Goal: Information Seeking & Learning: Learn about a topic

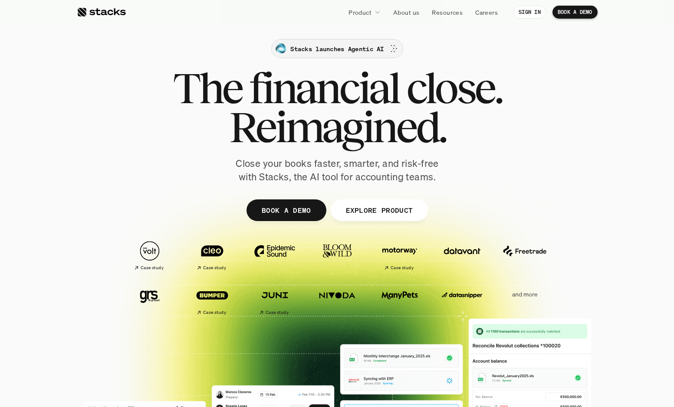
click at [372, 51] on p "Stacks launches Agentic AI" at bounding box center [336, 48] width 93 height 9
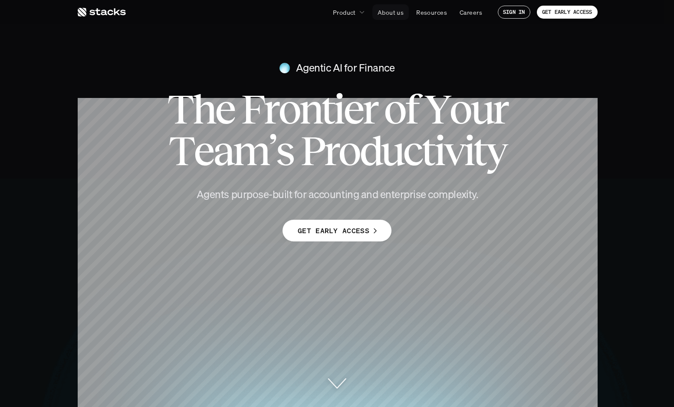
click at [387, 11] on p "About us" at bounding box center [390, 12] width 26 height 9
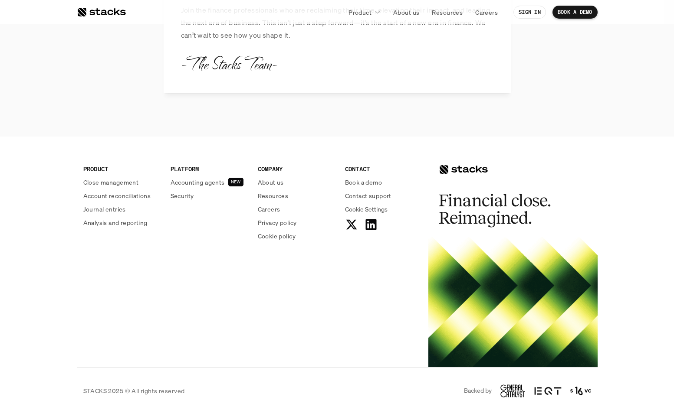
scroll to position [1004, 0]
click at [276, 192] on p "Resources" at bounding box center [273, 196] width 31 height 9
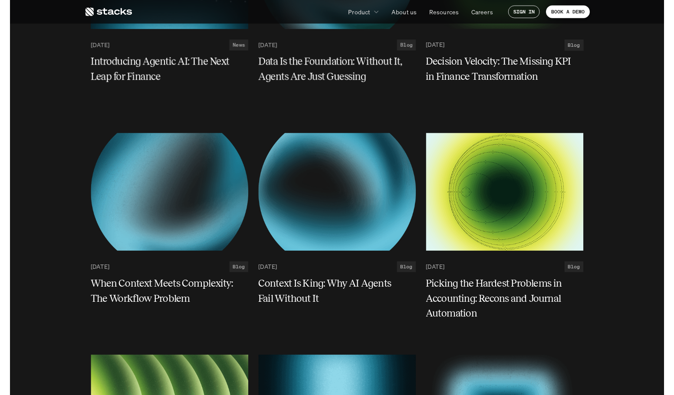
scroll to position [249, 0]
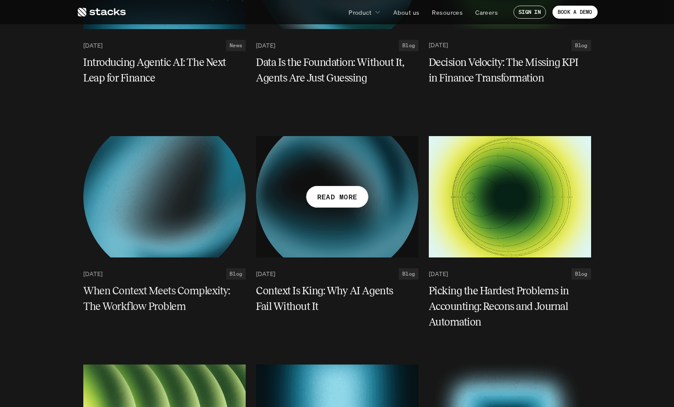
click at [326, 179] on div at bounding box center [337, 196] width 162 height 121
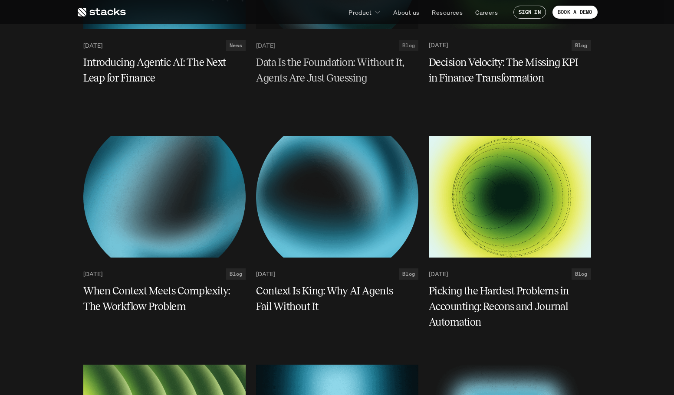
click at [304, 76] on h5 "Data Is the Foundation: Without It, Agents Are Just Guessing" at bounding box center [332, 70] width 152 height 31
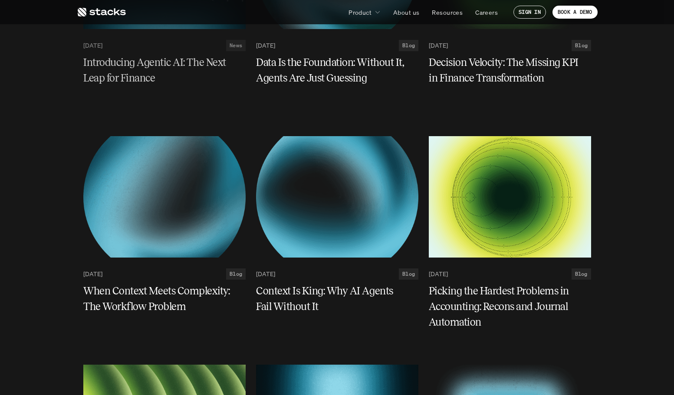
click at [106, 68] on h5 "Introducing Agentic AI: The Next Leap for Finance" at bounding box center [159, 70] width 152 height 31
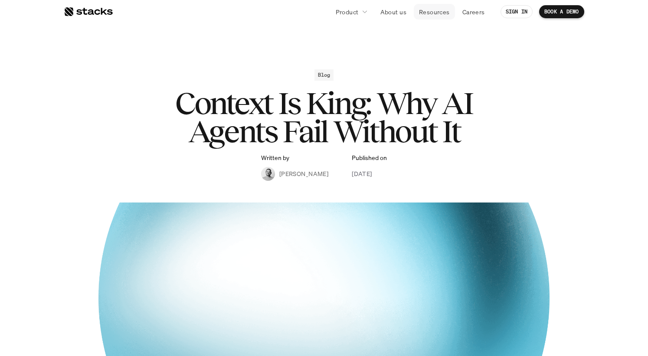
click at [429, 7] on link "Resources" at bounding box center [434, 12] width 41 height 16
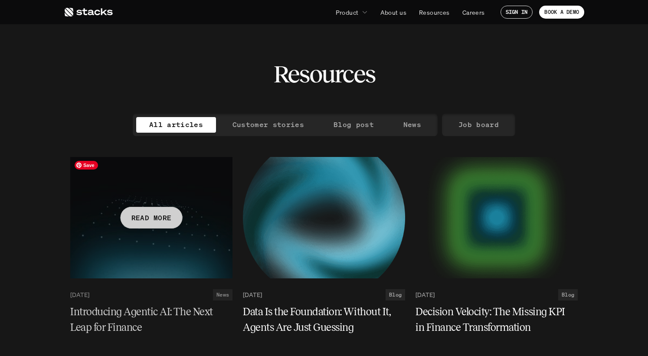
click at [164, 235] on div at bounding box center [151, 217] width 162 height 121
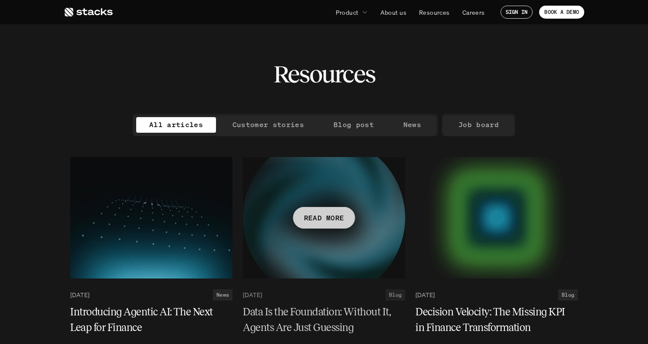
click at [336, 203] on div at bounding box center [324, 217] width 162 height 121
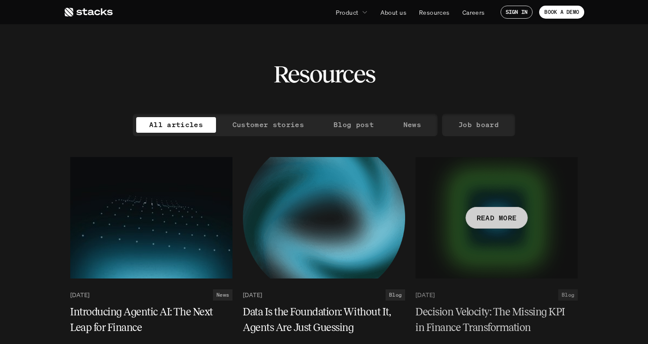
click at [478, 221] on p "READ MORE" at bounding box center [497, 217] width 40 height 13
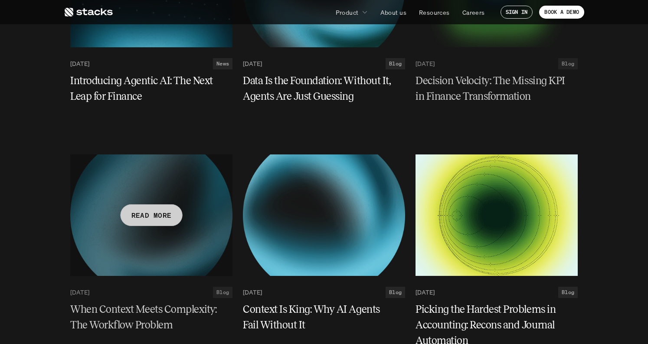
scroll to position [232, 0]
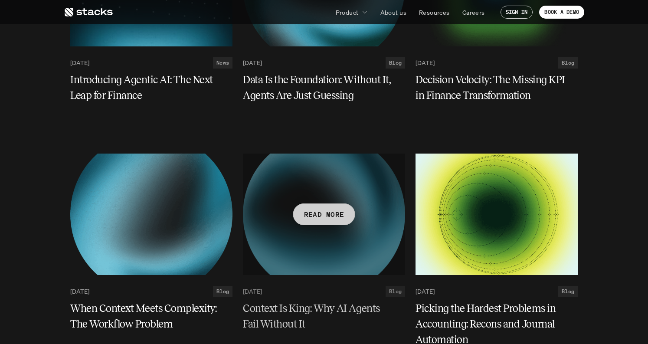
click at [322, 233] on div at bounding box center [324, 214] width 162 height 121
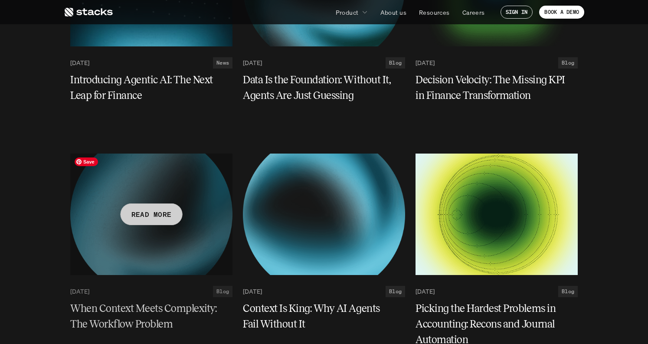
click at [158, 221] on div "READ MORE" at bounding box center [152, 214] width 62 height 22
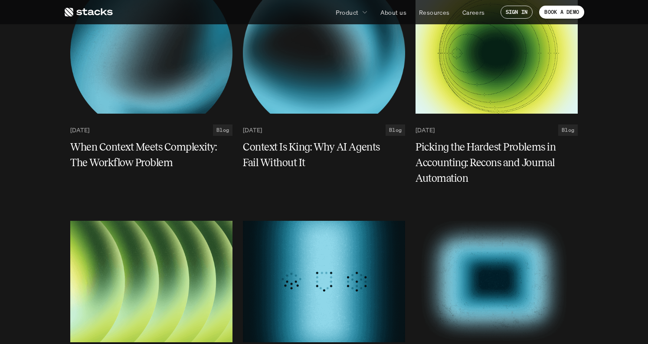
scroll to position [395, 0]
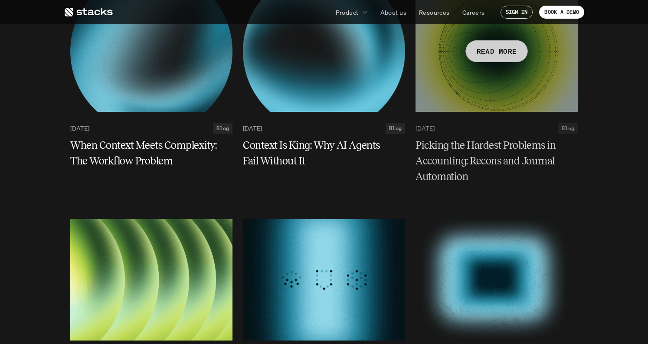
click at [503, 59] on div "READ MORE" at bounding box center [497, 51] width 62 height 22
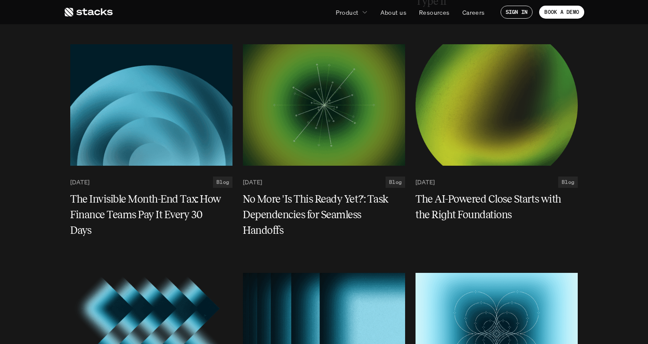
scroll to position [800, 0]
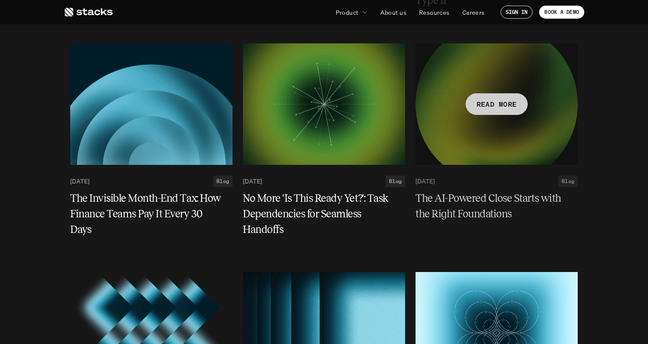
click at [510, 98] on p "READ MORE" at bounding box center [497, 104] width 40 height 13
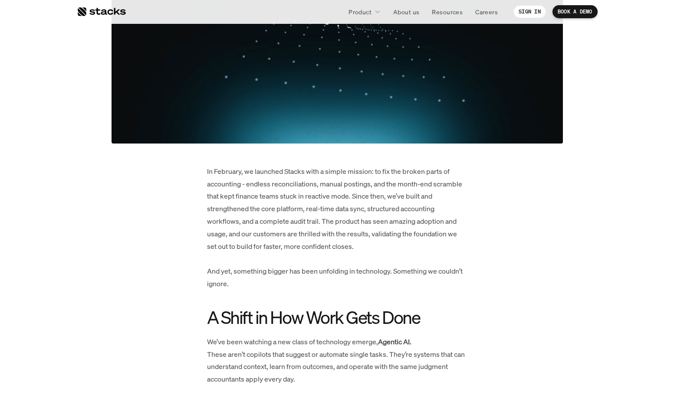
scroll to position [341, 0]
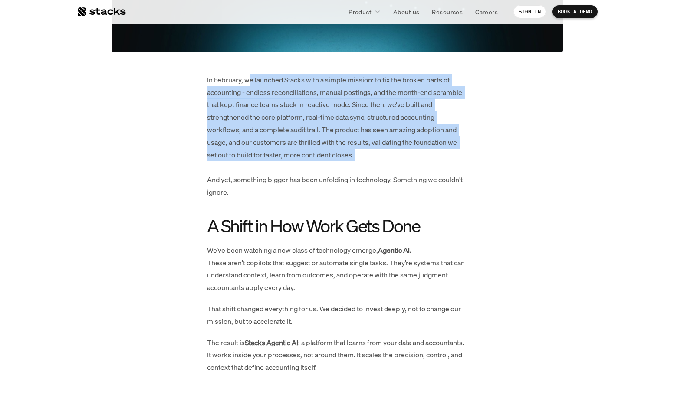
drag, startPoint x: 249, startPoint y: 76, endPoint x: 348, endPoint y: 167, distance: 134.1
click at [348, 167] on p "In February, we launched Stacks with a simple mission: to fix the broken parts …" at bounding box center [337, 136] width 260 height 125
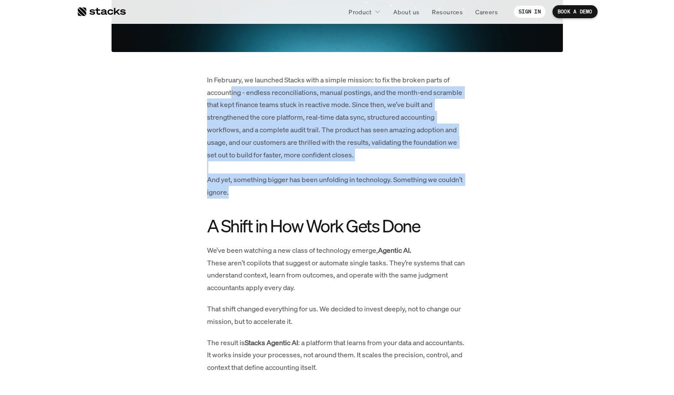
drag, startPoint x: 340, startPoint y: 195, endPoint x: 226, endPoint y: 88, distance: 155.6
click at [226, 88] on p "In February, we launched Stacks with a simple mission: to fix the broken parts …" at bounding box center [337, 136] width 260 height 125
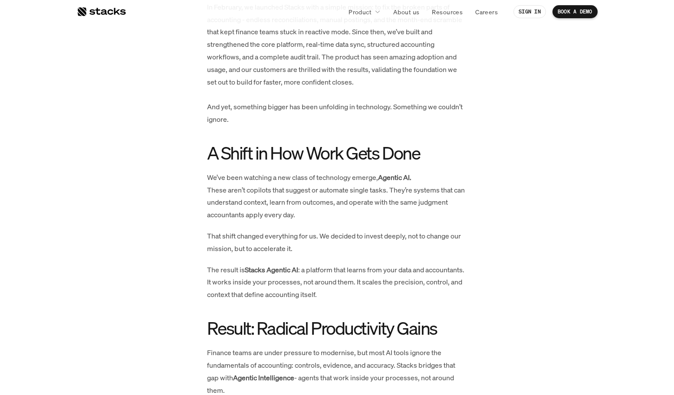
scroll to position [442, 0]
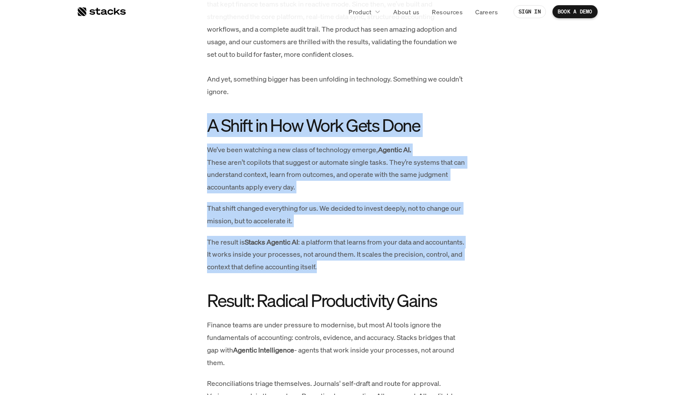
drag, startPoint x: 184, startPoint y: 107, endPoint x: 426, endPoint y: 285, distance: 300.8
click at [426, 285] on div "In February, we launched Stacks with a simple mission: to fix the broken parts …" at bounding box center [336, 309] width 451 height 672
click at [426, 285] on div "In February, we launched Stacks with a simple mission: to fix the broken parts …" at bounding box center [337, 309] width 260 height 672
drag, startPoint x: 175, startPoint y: 118, endPoint x: 393, endPoint y: 257, distance: 258.3
click at [393, 257] on div "In February, we launched Stacks with a simple mission: to fix the broken parts …" at bounding box center [336, 309] width 451 height 672
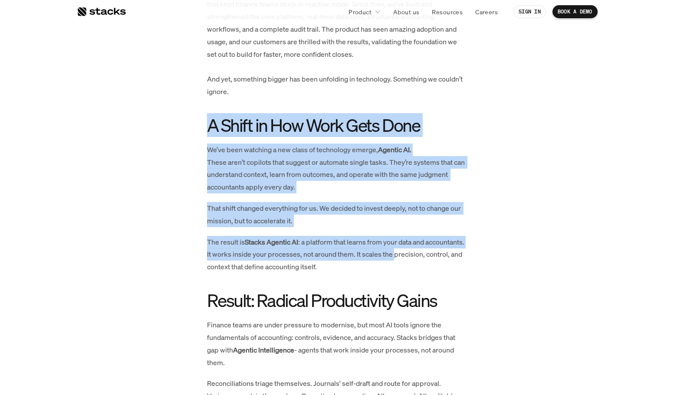
click at [393, 257] on p "The result is Stacks Agentic AI : a platform that learns from your data and acc…" at bounding box center [337, 254] width 260 height 37
drag, startPoint x: 374, startPoint y: 268, endPoint x: 196, endPoint y: 117, distance: 234.1
click at [196, 117] on div "In February, we launched Stacks with a simple mission: to fix the broken parts …" at bounding box center [336, 309] width 451 height 672
drag, startPoint x: 196, startPoint y: 117, endPoint x: 371, endPoint y: 269, distance: 232.1
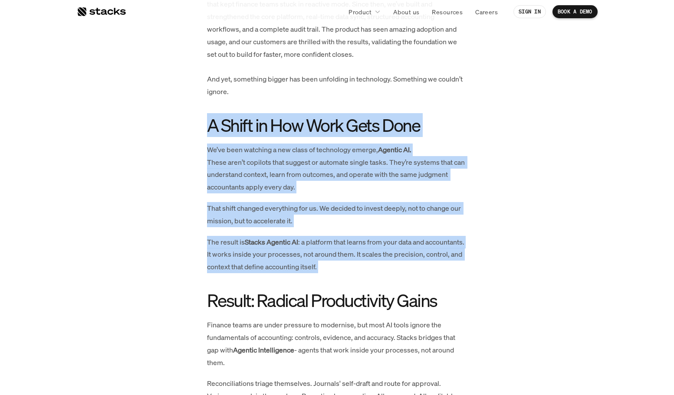
click at [371, 269] on div "In February, we launched Stacks with a simple mission: to fix the broken parts …" at bounding box center [336, 309] width 451 height 672
click at [371, 269] on p "The result is Stacks Agentic AI : a platform that learns from your data and acc…" at bounding box center [337, 254] width 260 height 37
drag, startPoint x: 371, startPoint y: 269, endPoint x: 187, endPoint y: 126, distance: 232.7
click at [188, 128] on div "In February, we launched Stacks with a simple mission: to fix the broken parts …" at bounding box center [336, 309] width 451 height 672
click at [187, 126] on div "In February, we launched Stacks with a simple mission: to fix the broken parts …" at bounding box center [336, 309] width 451 height 672
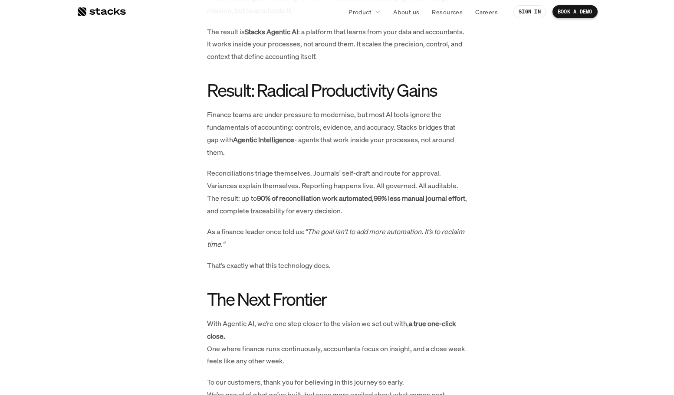
scroll to position [675, 0]
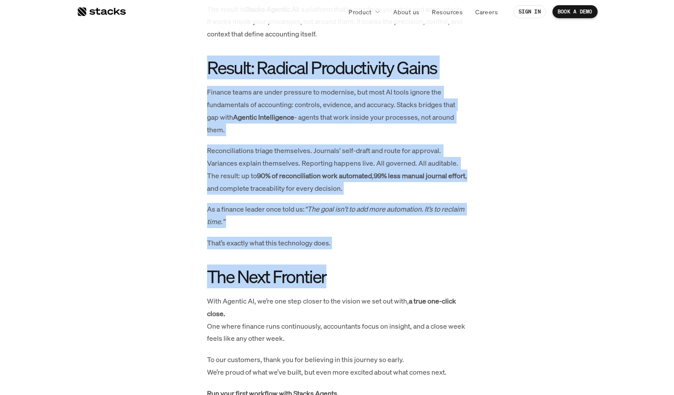
drag, startPoint x: 193, startPoint y: 77, endPoint x: 389, endPoint y: 273, distance: 277.2
click at [389, 273] on div "In February, we launched Stacks with a simple mission: to fix the broken parts …" at bounding box center [336, 76] width 451 height 672
click at [389, 273] on h2 "The Next Frontier" at bounding box center [337, 277] width 260 height 20
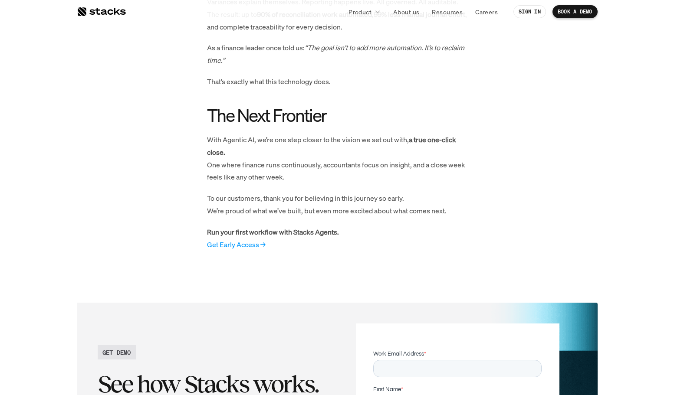
scroll to position [831, 0]
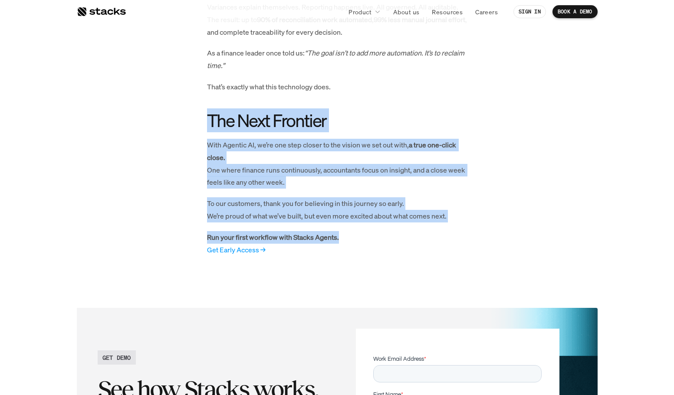
drag, startPoint x: 196, startPoint y: 112, endPoint x: 386, endPoint y: 230, distance: 223.6
click at [386, 231] on p "Run your first workflow with Stacks Agents. Get Early Access →" at bounding box center [337, 243] width 260 height 25
drag, startPoint x: 386, startPoint y: 230, endPoint x: 191, endPoint y: 112, distance: 227.5
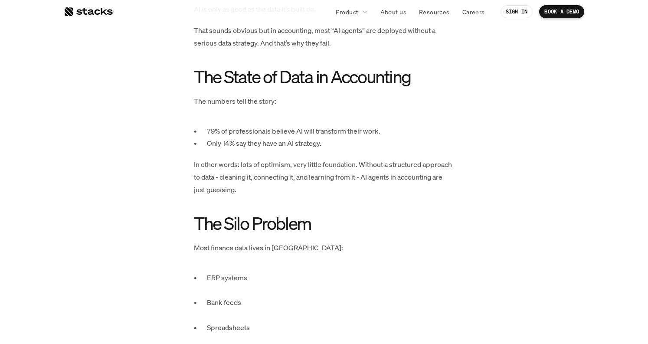
scroll to position [460, 0]
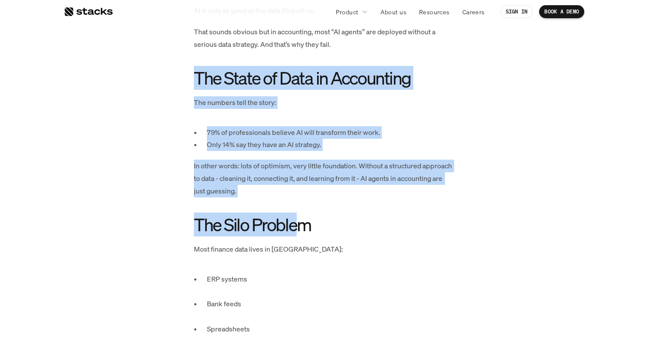
drag, startPoint x: 165, startPoint y: 59, endPoint x: 302, endPoint y: 209, distance: 203.5
click at [277, 186] on p "In other words: lots of optimism, very little foundation. Without a structured …" at bounding box center [324, 178] width 260 height 37
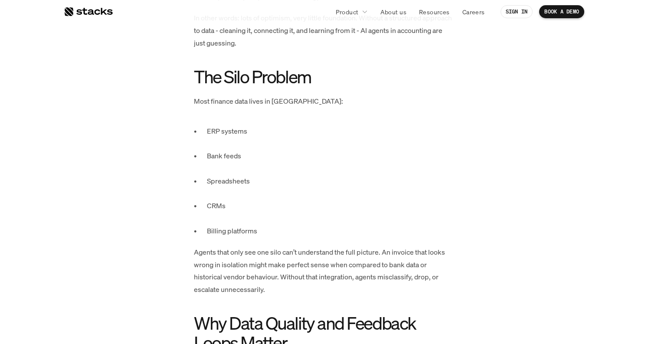
scroll to position [606, 0]
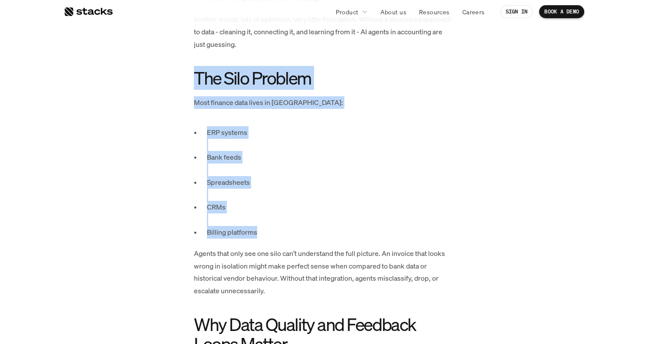
drag, startPoint x: 181, startPoint y: 65, endPoint x: 272, endPoint y: 225, distance: 183.7
click at [272, 226] on p "Billing platforms" at bounding box center [330, 232] width 247 height 13
drag, startPoint x: 272, startPoint y: 225, endPoint x: 191, endPoint y: 69, distance: 175.7
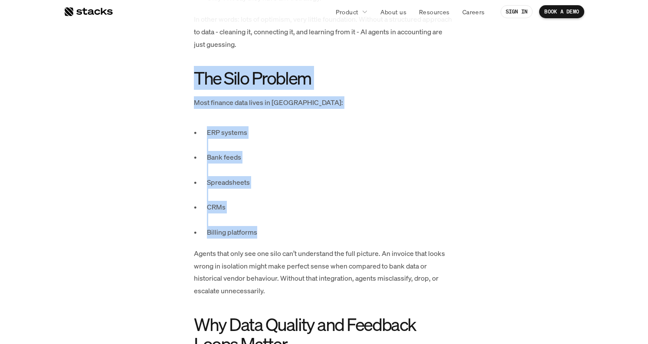
drag, startPoint x: 191, startPoint y: 69, endPoint x: 307, endPoint y: 226, distance: 195.0
click at [307, 226] on p "Billing platforms" at bounding box center [330, 232] width 247 height 13
drag, startPoint x: 307, startPoint y: 226, endPoint x: 155, endPoint y: 57, distance: 227.0
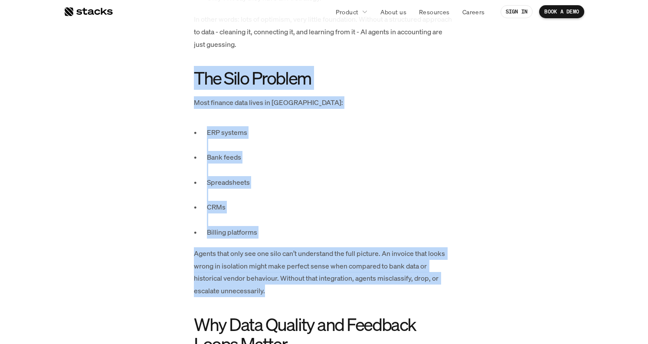
drag, startPoint x: 160, startPoint y: 69, endPoint x: 422, endPoint y: 280, distance: 336.2
click at [422, 280] on p "Agents that only see one silo can’t understand the full picture. An invoice tha…" at bounding box center [324, 272] width 260 height 50
drag, startPoint x: 164, startPoint y: 56, endPoint x: 429, endPoint y: 287, distance: 351.1
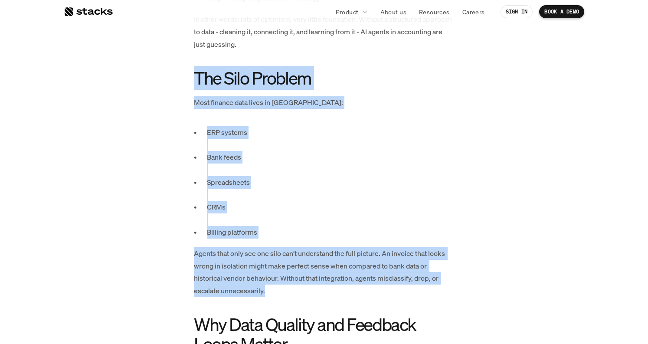
click at [429, 287] on p "Agents that only see one silo can’t understand the full picture. An invoice tha…" at bounding box center [324, 272] width 260 height 50
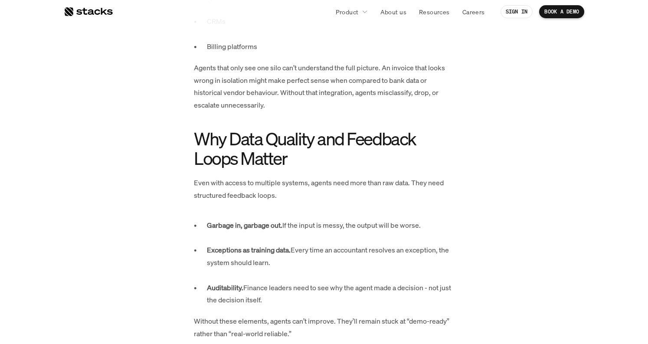
scroll to position [826, 0]
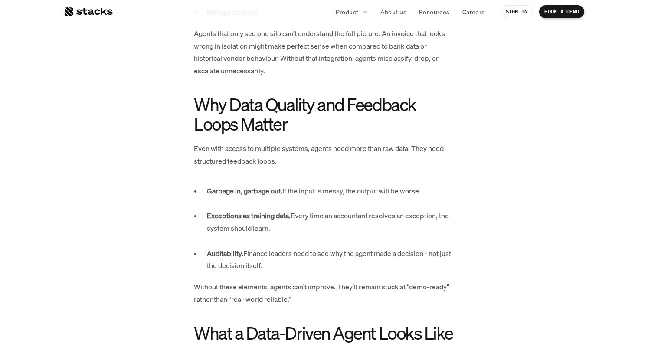
drag, startPoint x: 166, startPoint y: 91, endPoint x: 352, endPoint y: 258, distance: 250.3
click at [352, 258] on div "Part 3 of 3 in our series on decoding AI agents in accounting AI is only as goo…" at bounding box center [323, 193] width 451 height 1152
click at [345, 283] on p "Without these elements, agents can’t improve. They’ll remain stuck at “demo-rea…" at bounding box center [324, 293] width 260 height 25
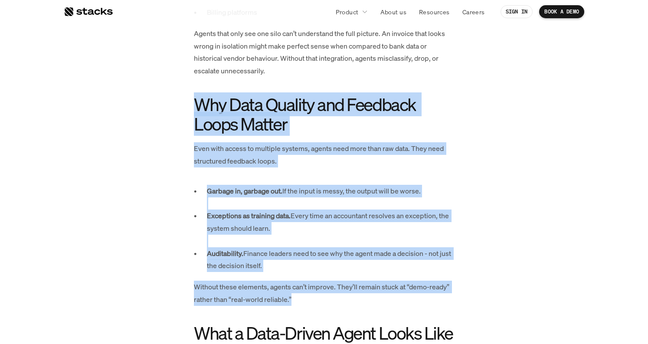
drag, startPoint x: 341, startPoint y: 292, endPoint x: 164, endPoint y: 85, distance: 272.9
click at [164, 85] on div "Part 3 of 3 in our series on decoding AI agents in accounting AI is only as goo…" at bounding box center [323, 193] width 451 height 1152
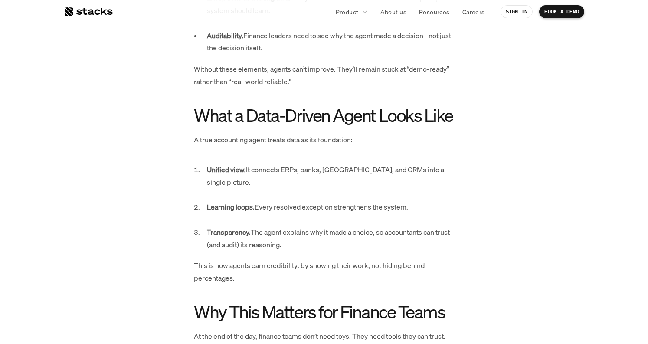
scroll to position [1067, 0]
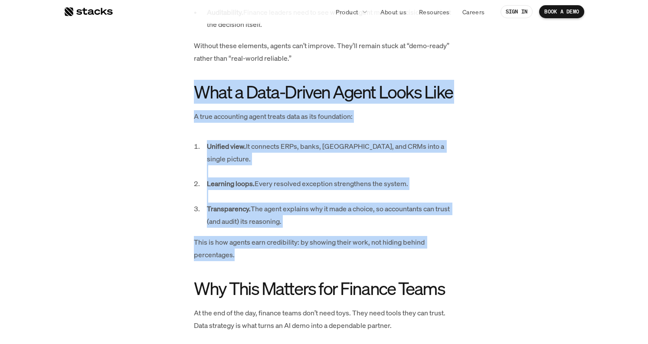
drag, startPoint x: 167, startPoint y: 68, endPoint x: 348, endPoint y: 256, distance: 261.0
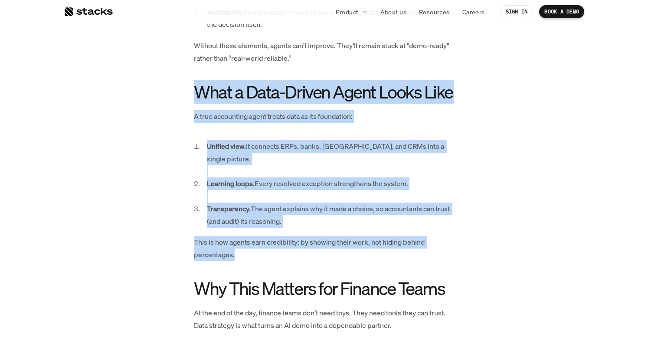
drag, startPoint x: 299, startPoint y: 239, endPoint x: 140, endPoint y: 60, distance: 239.3
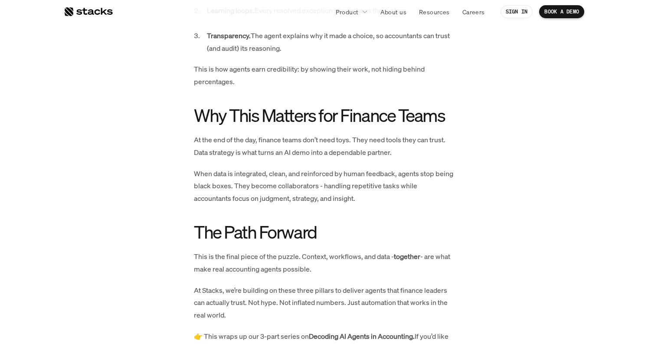
scroll to position [1241, 0]
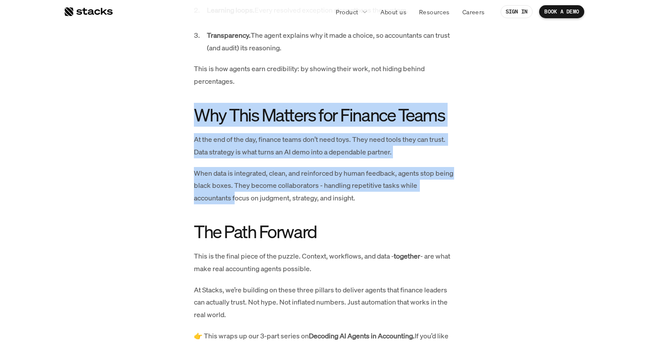
drag, startPoint x: 170, startPoint y: 85, endPoint x: 242, endPoint y: 183, distance: 121.1
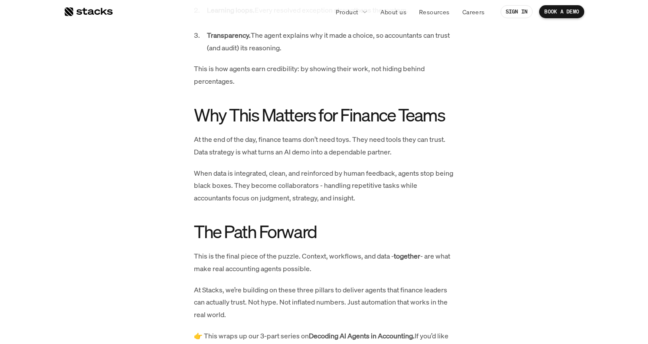
click at [242, 183] on p "When data is integrated, clean, and reinforced by human feedback, agents stop b…" at bounding box center [324, 185] width 260 height 37
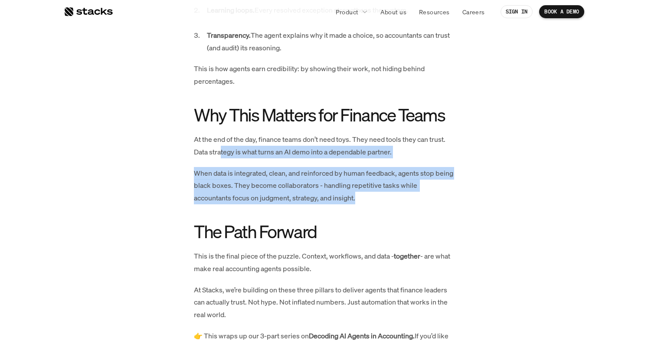
drag, startPoint x: 297, startPoint y: 191, endPoint x: 180, endPoint y: 92, distance: 152.7
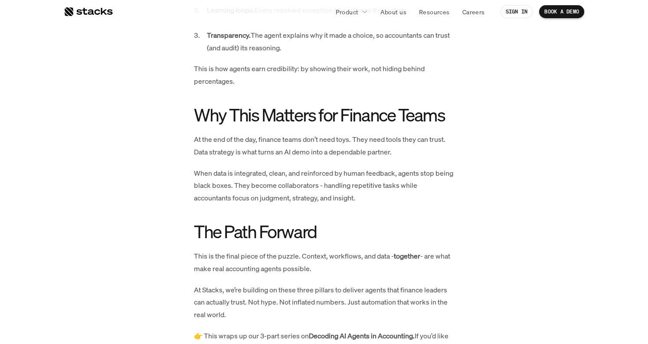
scroll to position [1376, 0]
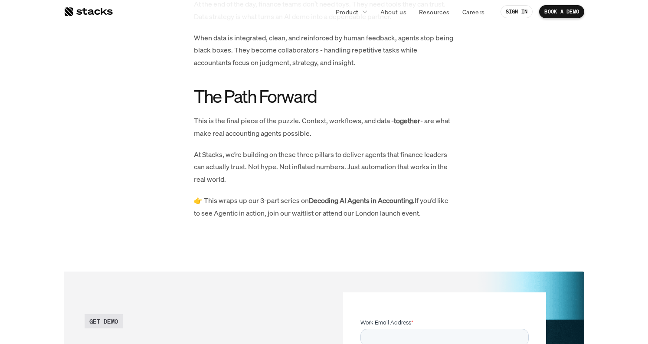
drag, startPoint x: 183, startPoint y: 81, endPoint x: 397, endPoint y: 217, distance: 253.4
drag, startPoint x: 397, startPoint y: 217, endPoint x: 173, endPoint y: 65, distance: 270.8
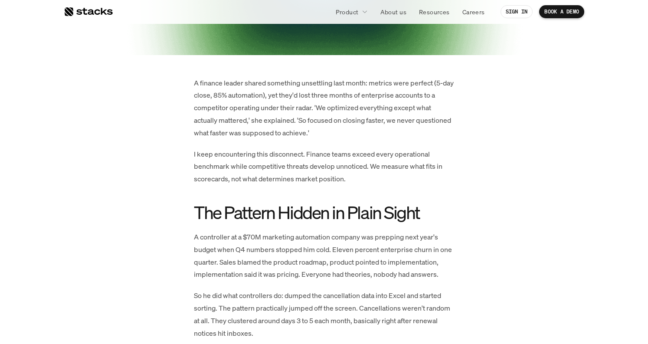
scroll to position [367, 0]
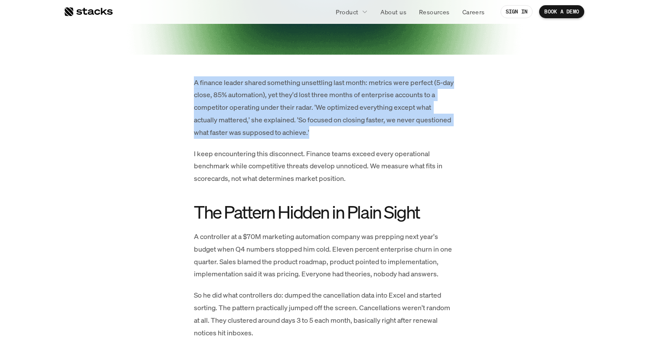
drag, startPoint x: 186, startPoint y: 67, endPoint x: 334, endPoint y: 130, distance: 161.7
click at [334, 130] on p "A finance leader shared something unsettling last month: metrics were perfect (…" at bounding box center [324, 107] width 260 height 62
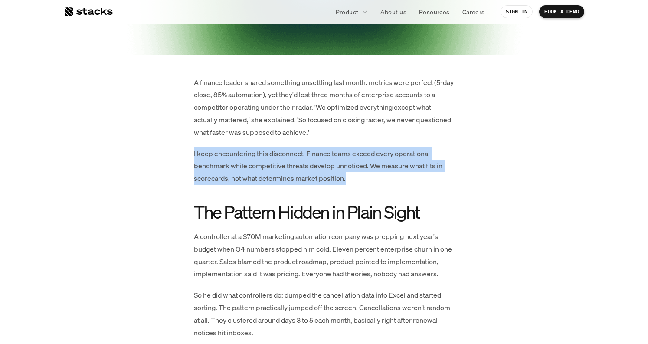
drag, startPoint x: 334, startPoint y: 130, endPoint x: 397, endPoint y: 180, distance: 80.0
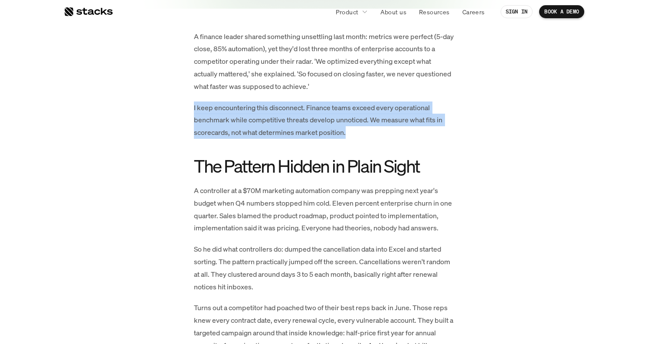
scroll to position [414, 0]
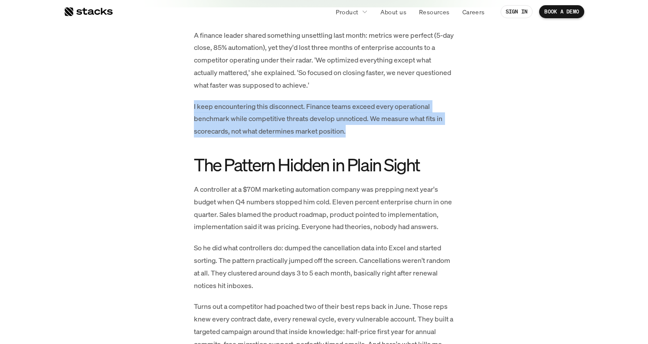
drag, startPoint x: 180, startPoint y: 90, endPoint x: 406, endPoint y: 122, distance: 228.2
click at [406, 122] on p "I keep encountering this disconnect. Finance teams exceed every operational ben…" at bounding box center [324, 118] width 260 height 37
drag, startPoint x: 379, startPoint y: 131, endPoint x: 180, endPoint y: 101, distance: 201.3
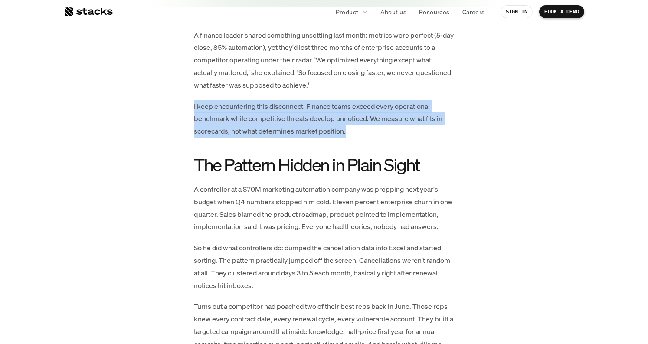
drag, startPoint x: 180, startPoint y: 101, endPoint x: 360, endPoint y: 131, distance: 183.3
click at [360, 131] on p "I keep encountering this disconnect. Finance teams exceed every operational ben…" at bounding box center [324, 118] width 260 height 37
drag, startPoint x: 357, startPoint y: 138, endPoint x: 181, endPoint y: 97, distance: 181.4
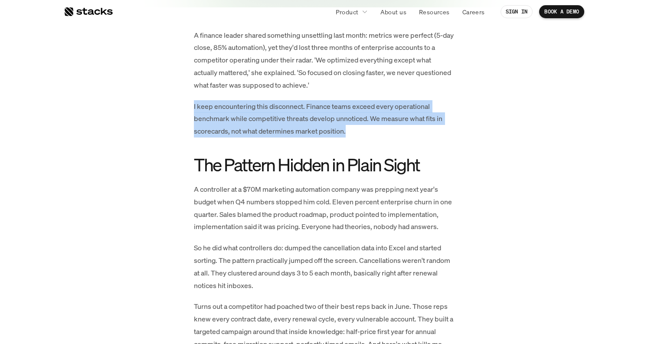
drag, startPoint x: 181, startPoint y: 97, endPoint x: 186, endPoint y: 143, distance: 46.7
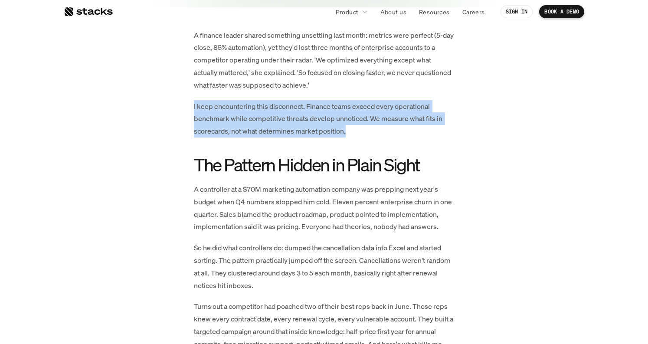
drag, startPoint x: 190, startPoint y: 137, endPoint x: 189, endPoint y: 94, distance: 43.4
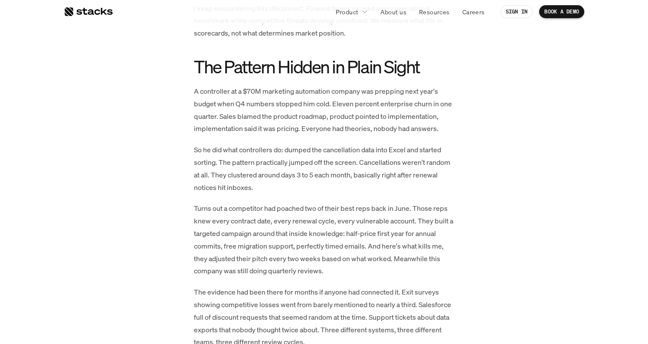
scroll to position [512, 0]
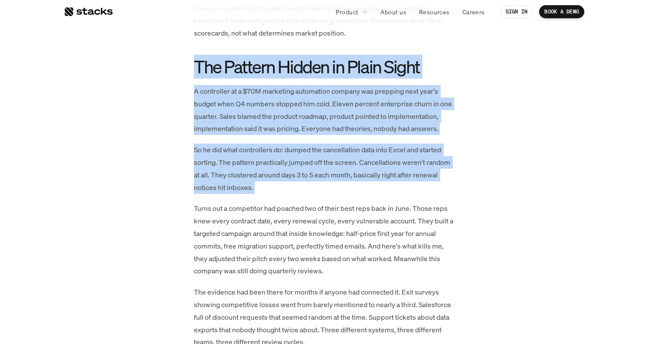
drag, startPoint x: 180, startPoint y: 55, endPoint x: 181, endPoint y: 202, distance: 147.5
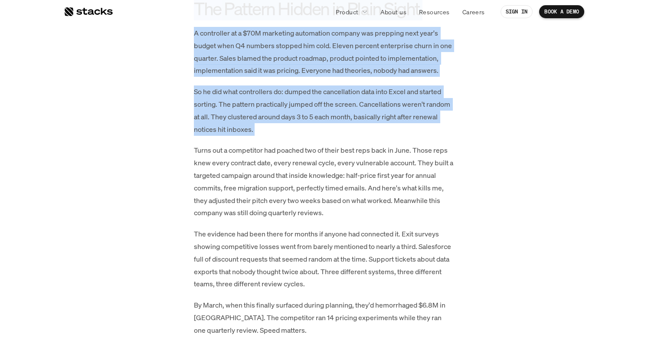
scroll to position [570, 0]
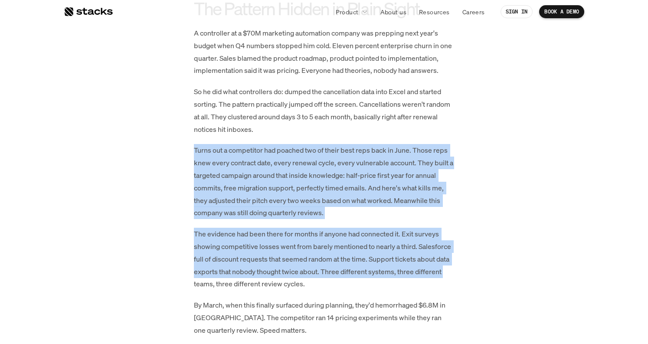
drag, startPoint x: 182, startPoint y: 134, endPoint x: 177, endPoint y: 277, distance: 143.2
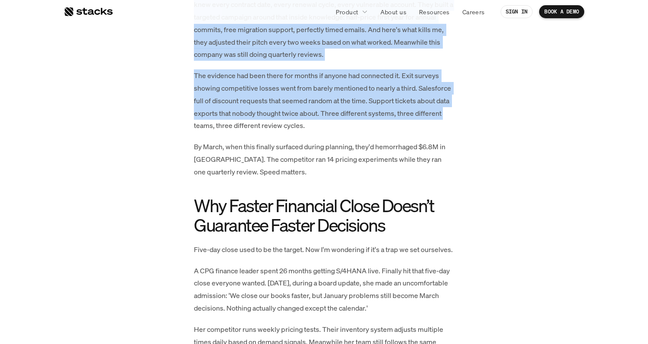
scroll to position [736, 0]
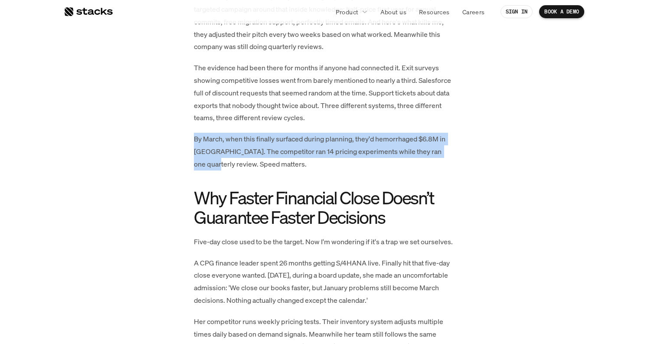
drag, startPoint x: 172, startPoint y: 120, endPoint x: 172, endPoint y: 157, distance: 36.4
drag, startPoint x: 175, startPoint y: 120, endPoint x: 180, endPoint y: 165, distance: 45.0
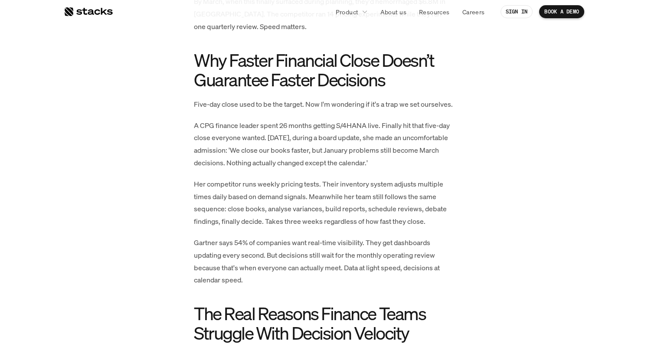
scroll to position [882, 0]
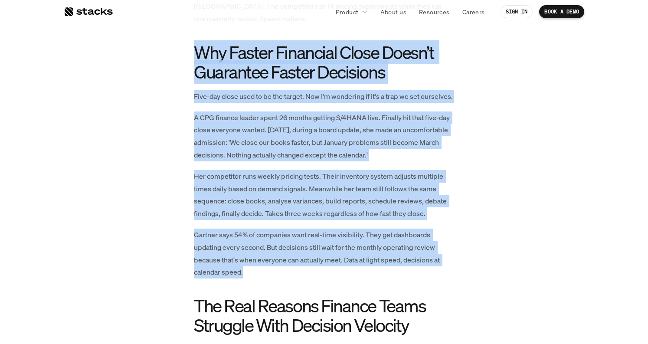
drag, startPoint x: 178, startPoint y: 38, endPoint x: 258, endPoint y: 257, distance: 233.7
drag, startPoint x: 269, startPoint y: 264, endPoint x: 167, endPoint y: 44, distance: 242.4
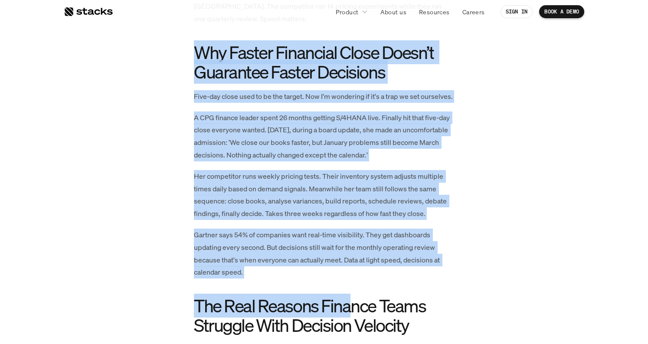
drag, startPoint x: 167, startPoint y: 44, endPoint x: 351, endPoint y: 280, distance: 298.9
click at [350, 296] on h2 "The Real Reasons Finance Teams Struggle With Decision Velocity" at bounding box center [324, 315] width 260 height 39
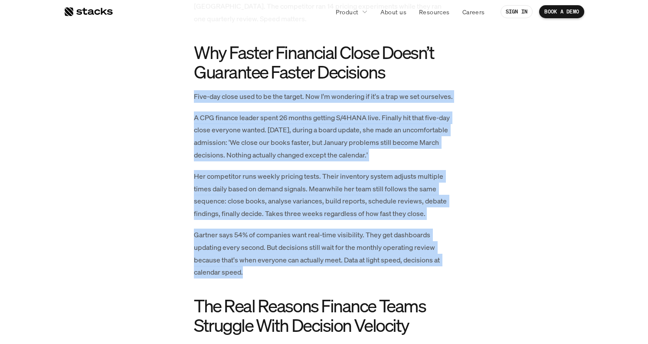
drag, startPoint x: 282, startPoint y: 262, endPoint x: 158, endPoint y: 75, distance: 224.6
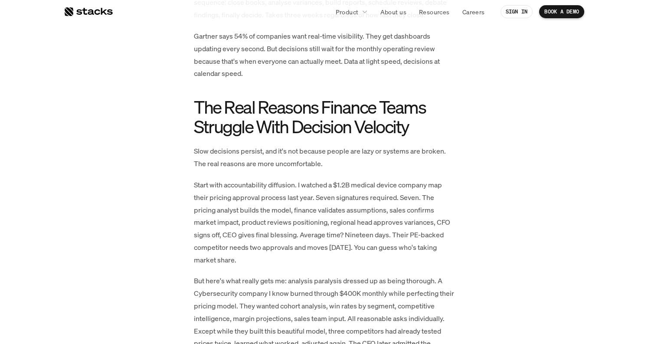
scroll to position [1092, 0]
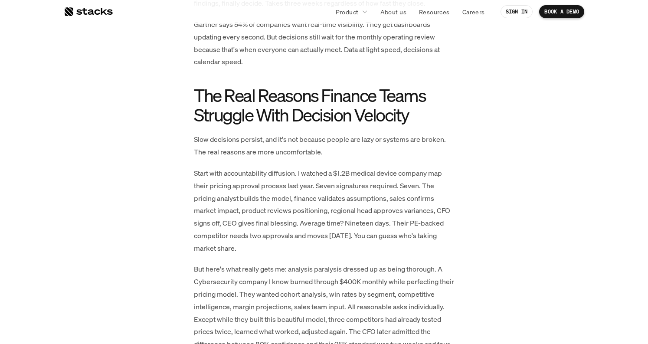
drag, startPoint x: 161, startPoint y: 61, endPoint x: 167, endPoint y: 236, distance: 174.9
drag, startPoint x: 167, startPoint y: 236, endPoint x: 167, endPoint y: 71, distance: 164.8
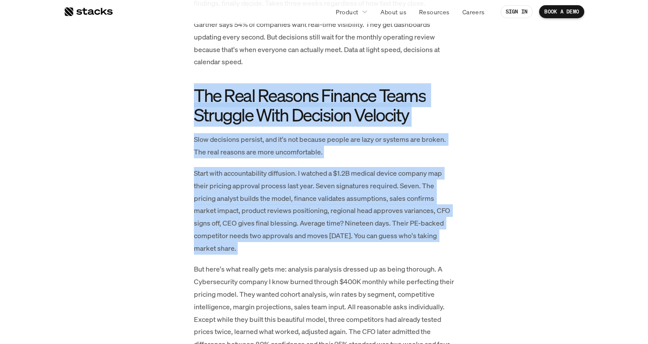
drag, startPoint x: 167, startPoint y: 71, endPoint x: 182, endPoint y: 239, distance: 169.4
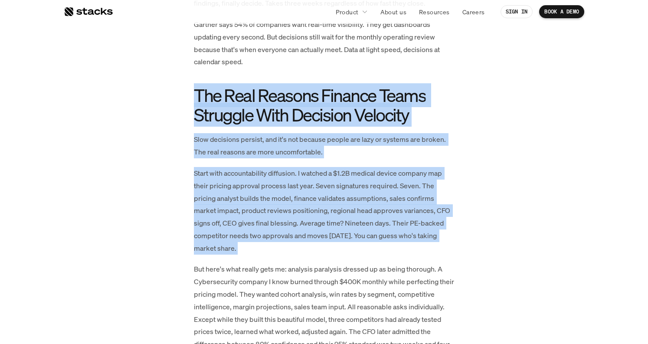
drag, startPoint x: 182, startPoint y: 239, endPoint x: 177, endPoint y: 65, distance: 174.0
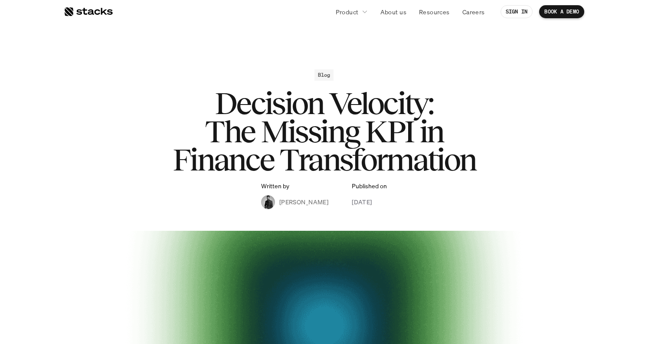
scroll to position [0, 0]
drag, startPoint x: 317, startPoint y: 200, endPoint x: 273, endPoint y: 201, distance: 44.2
click at [273, 201] on div "Written by Anand Sridhar Published on September 23, 2025" at bounding box center [324, 196] width 126 height 26
copy p "Anand Sridhar"
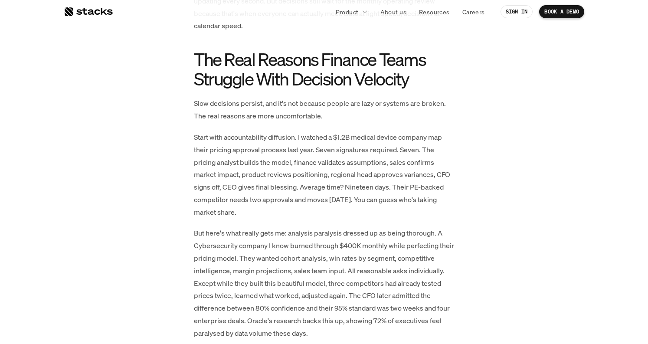
scroll to position [1119, 0]
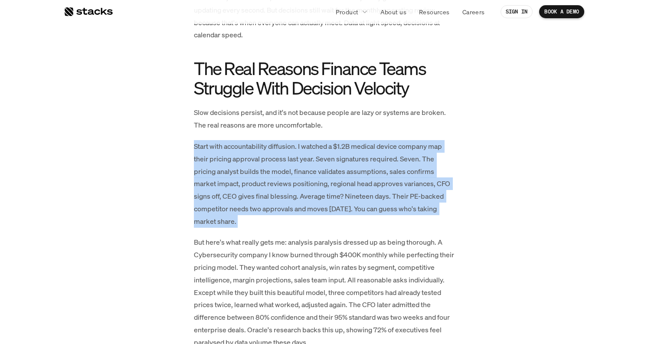
drag, startPoint x: 175, startPoint y: 122, endPoint x: 175, endPoint y: 220, distance: 98.0
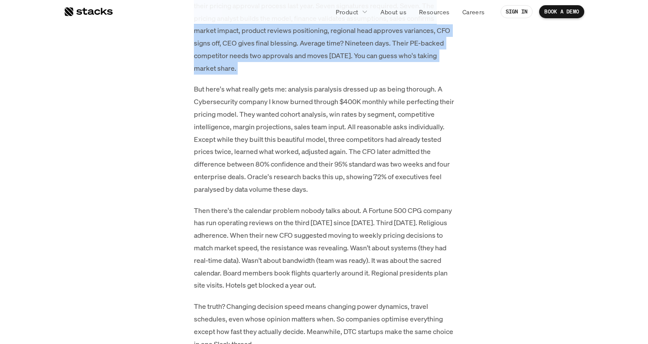
scroll to position [1273, 0]
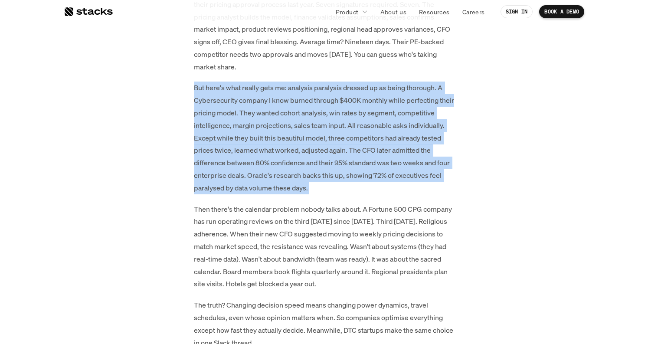
drag, startPoint x: 177, startPoint y: 62, endPoint x: 163, endPoint y: 186, distance: 124.0
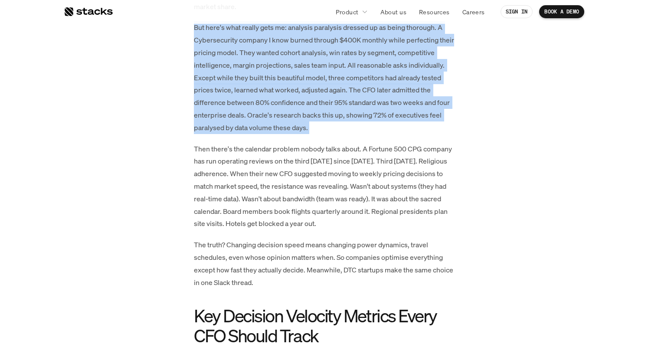
scroll to position [1335, 0]
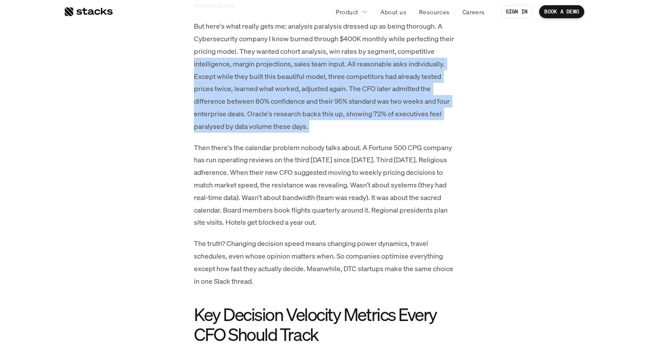
drag, startPoint x: 172, startPoint y: 118, endPoint x: 185, endPoint y: 43, distance: 76.6
drag, startPoint x: 185, startPoint y: 43, endPoint x: 188, endPoint y: 124, distance: 82.0
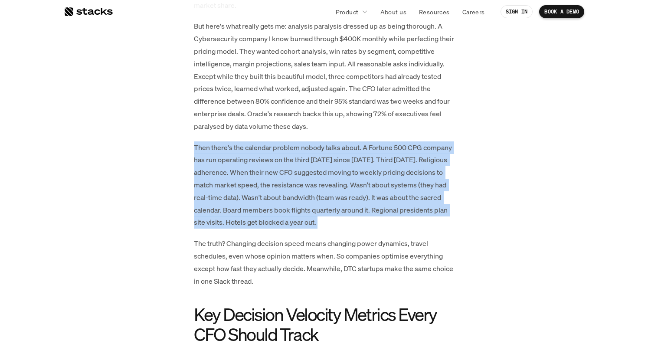
drag, startPoint x: 183, startPoint y: 115, endPoint x: 187, endPoint y: 215, distance: 100.7
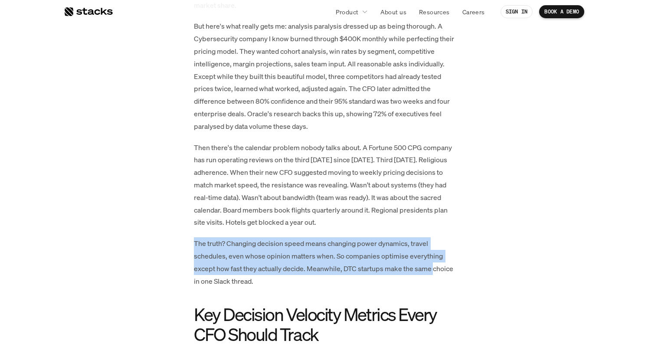
drag, startPoint x: 187, startPoint y: 215, endPoint x: 173, endPoint y: 258, distance: 44.8
drag, startPoint x: 180, startPoint y: 273, endPoint x: 176, endPoint y: 210, distance: 63.1
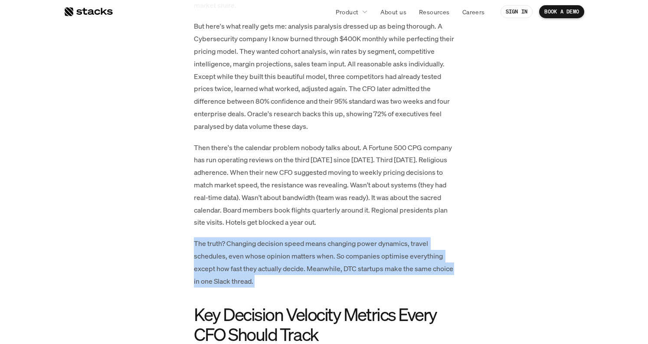
drag, startPoint x: 176, startPoint y: 210, endPoint x: 176, endPoint y: 266, distance: 56.0
drag, startPoint x: 176, startPoint y: 266, endPoint x: 176, endPoint y: 202, distance: 64.2
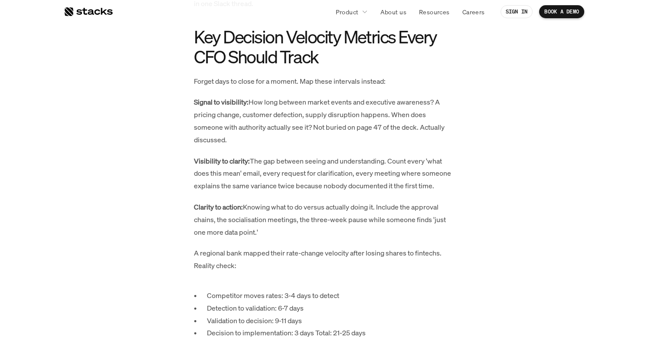
scroll to position [1626, 0]
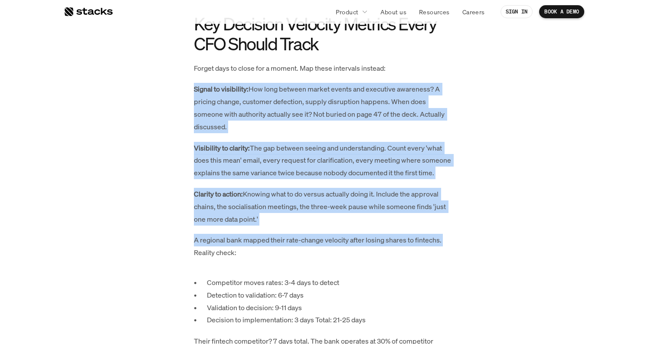
drag, startPoint x: 179, startPoint y: 54, endPoint x: 165, endPoint y: 215, distance: 161.1
click at [165, 215] on div "A finance leader shared something unsettling last month: metrics were perfect (…" at bounding box center [323, 236] width 451 height 2837
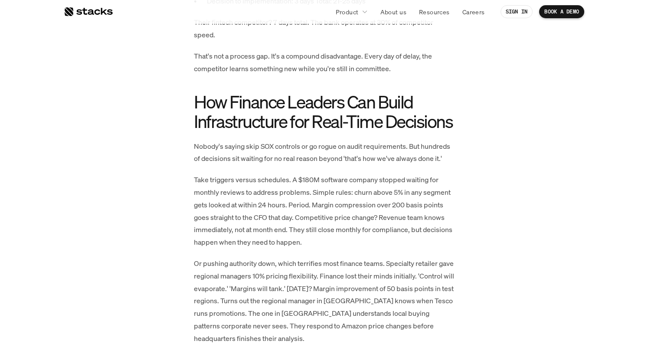
scroll to position [1945, 0]
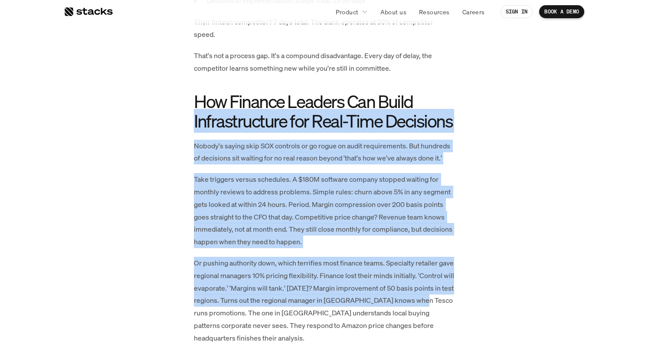
drag, startPoint x: 176, startPoint y: 88, endPoint x: 179, endPoint y: 269, distance: 181.8
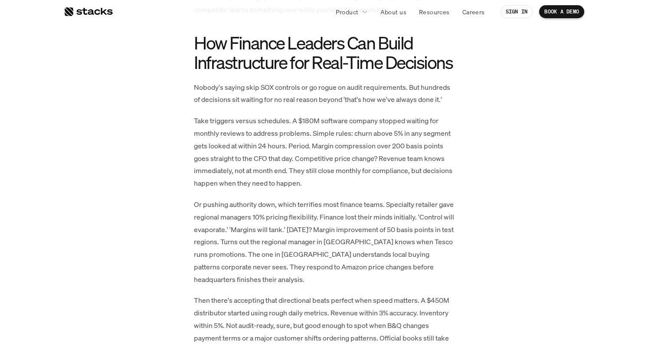
scroll to position [2005, 0]
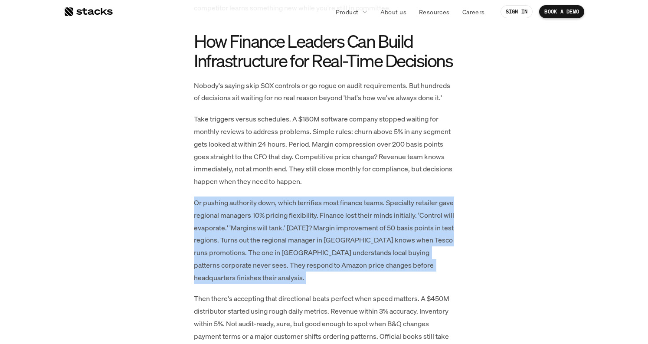
drag, startPoint x: 179, startPoint y: 158, endPoint x: 176, endPoint y: 251, distance: 92.4
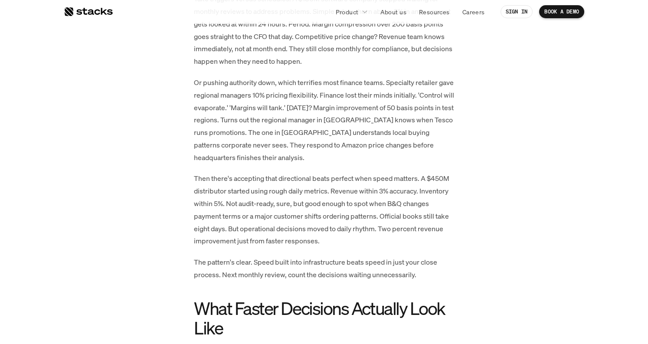
scroll to position [2127, 0]
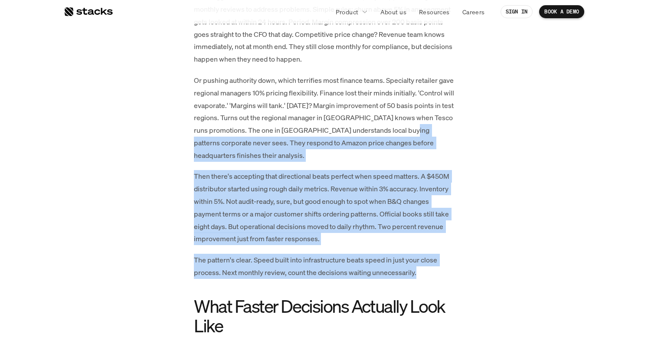
drag, startPoint x: 176, startPoint y: 101, endPoint x: 183, endPoint y: 242, distance: 141.1
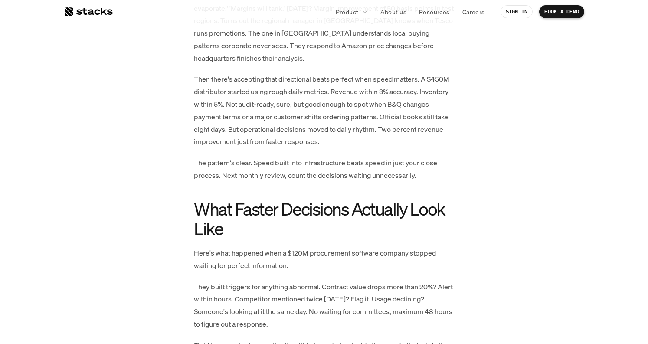
scroll to position [2225, 0]
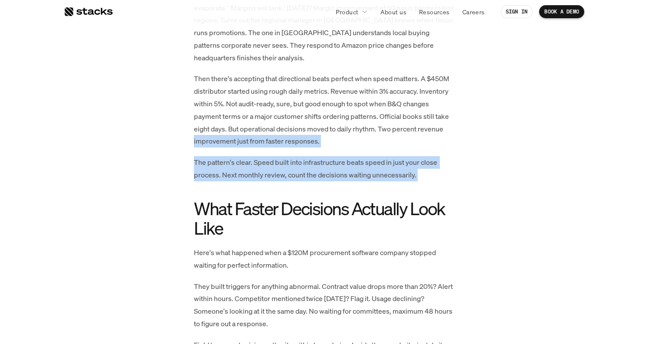
drag, startPoint x: 180, startPoint y: 95, endPoint x: 180, endPoint y: 158, distance: 62.9
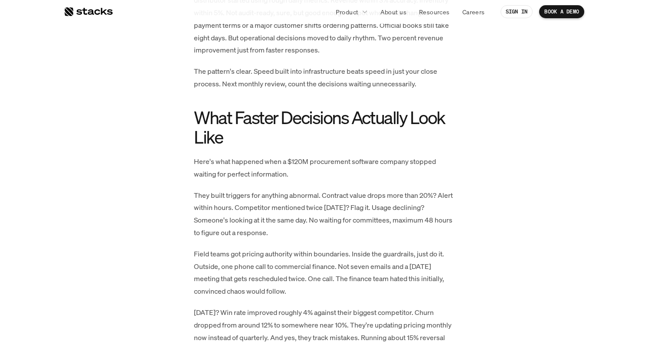
scroll to position [2326, 0]
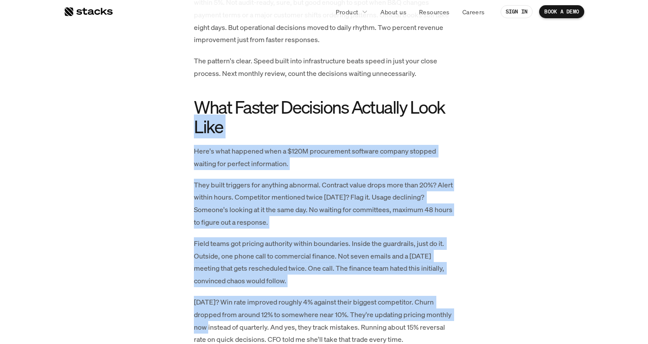
drag, startPoint x: 180, startPoint y: 92, endPoint x: 179, endPoint y: 285, distance: 192.6
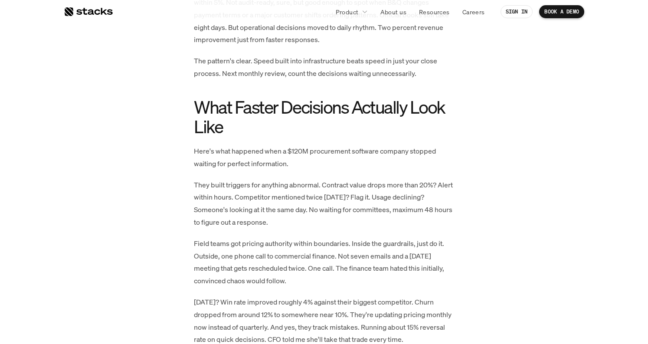
scroll to position [2402, 0]
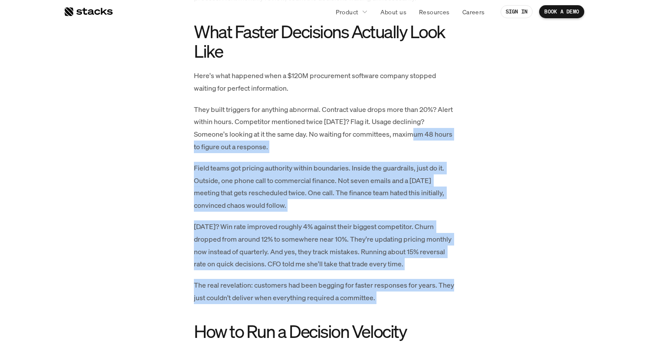
drag, startPoint x: 181, startPoint y: 97, endPoint x: 173, endPoint y: 268, distance: 170.6
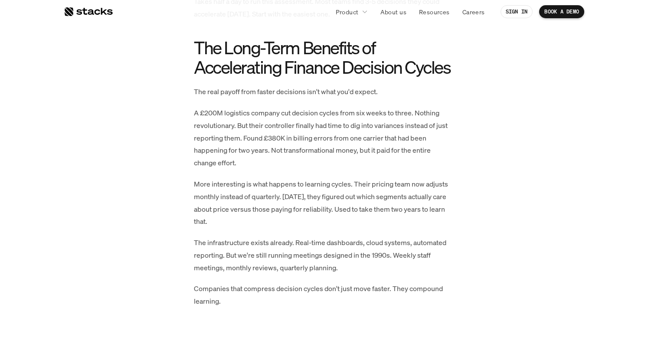
scroll to position [2975, 0]
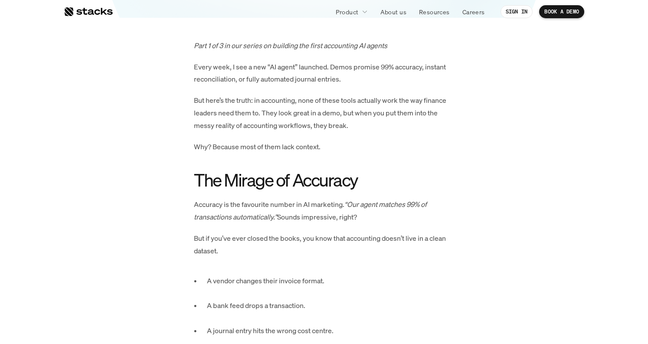
scroll to position [384, 0]
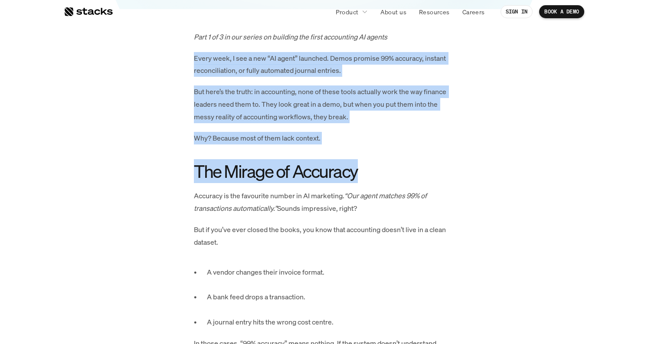
drag, startPoint x: 189, startPoint y: 47, endPoint x: 372, endPoint y: 170, distance: 220.0
click at [372, 170] on h2 "The Mirage of Accuracy" at bounding box center [324, 171] width 260 height 20
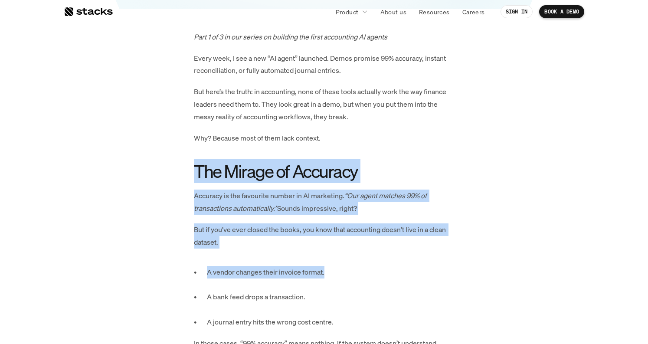
drag, startPoint x: 375, startPoint y: 134, endPoint x: 497, endPoint y: 266, distance: 180.2
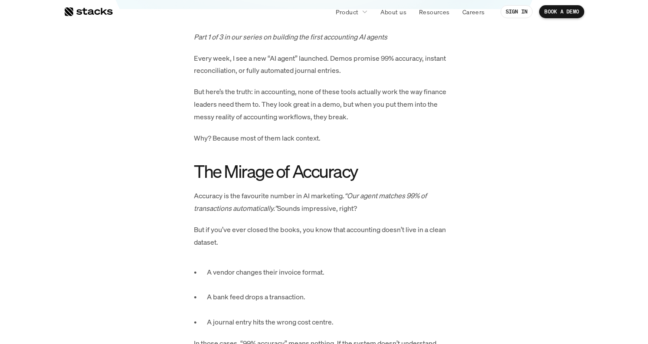
scroll to position [507, 0]
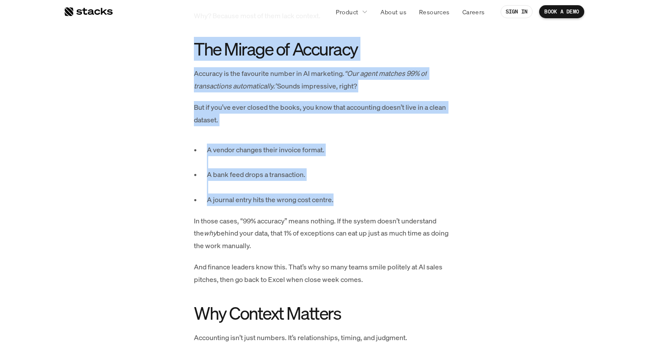
drag, startPoint x: 183, startPoint y: 41, endPoint x: 412, endPoint y: 190, distance: 273.4
click at [412, 193] on p "A journal entry hits the wrong cost centre." at bounding box center [330, 199] width 247 height 13
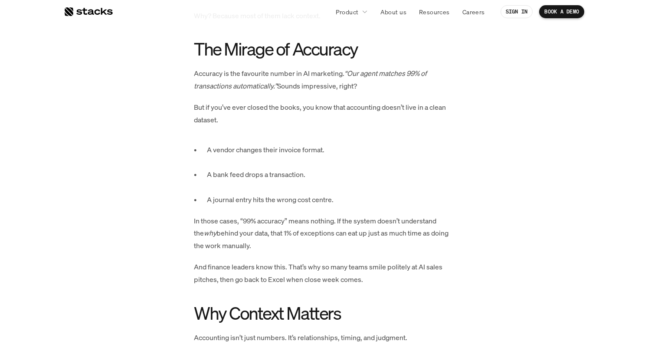
drag, startPoint x: 188, startPoint y: 117, endPoint x: 354, endPoint y: 242, distance: 208.4
click at [354, 242] on p "In those cases, “99% accuracy” means nothing. If the system doesn’t understand …" at bounding box center [324, 233] width 260 height 37
drag, startPoint x: 354, startPoint y: 242, endPoint x: 202, endPoint y: 117, distance: 196.9
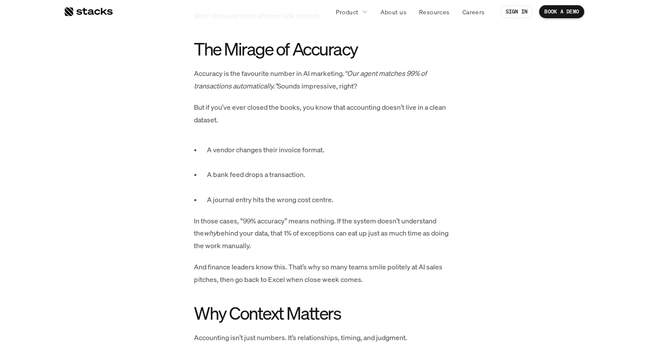
click at [202, 117] on p "But if you’ve ever closed the books, you know that accounting doesn’t live in a…" at bounding box center [324, 113] width 260 height 25
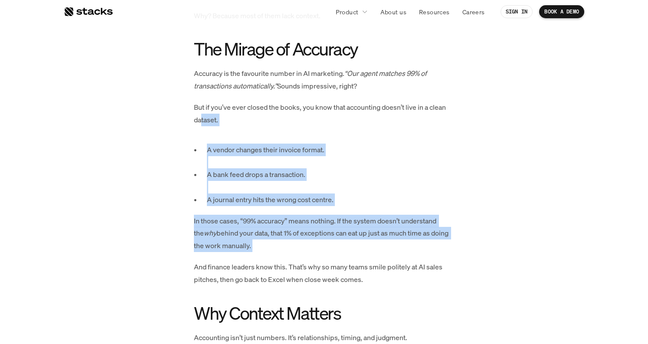
drag, startPoint x: 202, startPoint y: 117, endPoint x: 378, endPoint y: 249, distance: 220.2
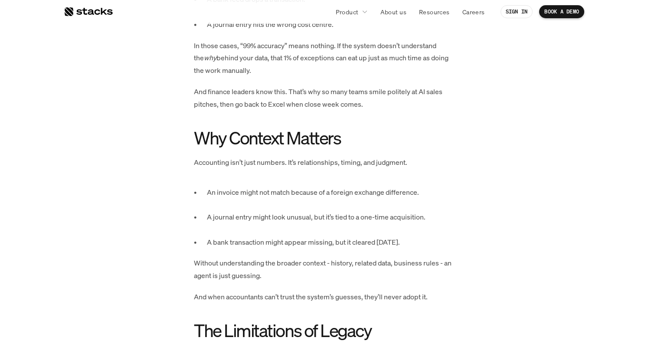
scroll to position [683, 0]
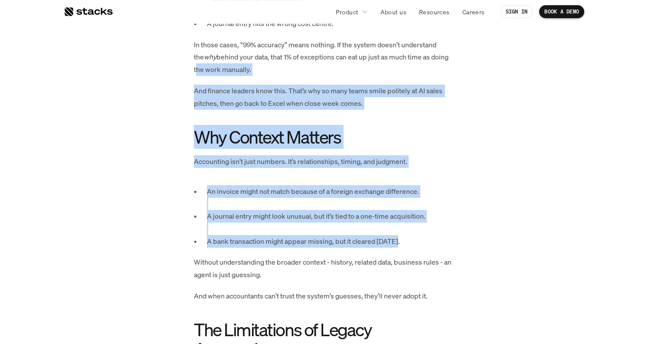
drag, startPoint x: 162, startPoint y: 57, endPoint x: 397, endPoint y: 228, distance: 290.7
click at [397, 235] on p "A bank transaction might appear missing, but it cleared two days later." at bounding box center [330, 241] width 247 height 13
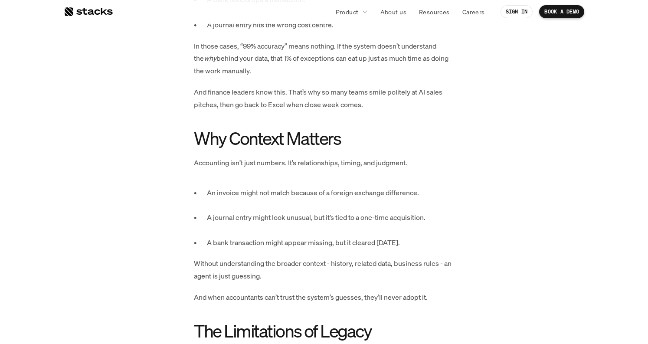
scroll to position [680, 0]
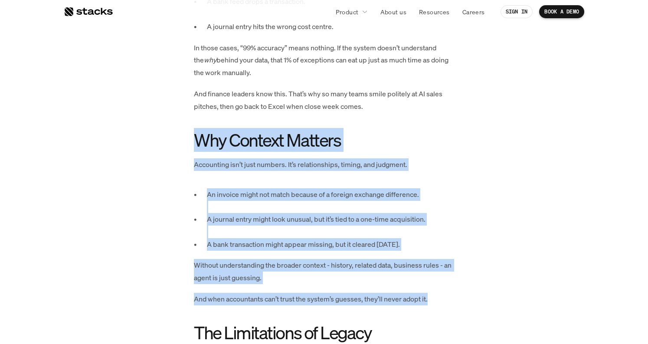
drag, startPoint x: 445, startPoint y: 282, endPoint x: 186, endPoint y: 122, distance: 304.8
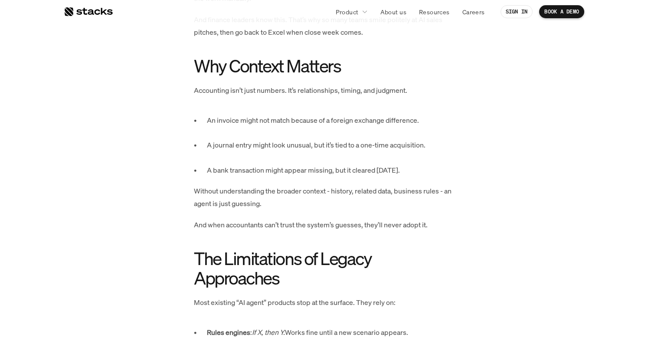
scroll to position [754, 0]
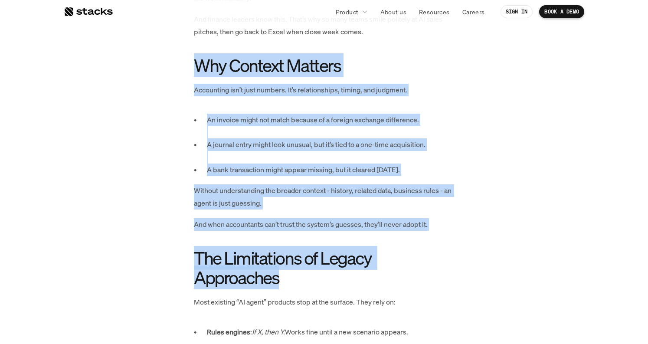
drag, startPoint x: 184, startPoint y: 40, endPoint x: 466, endPoint y: 277, distance: 368.2
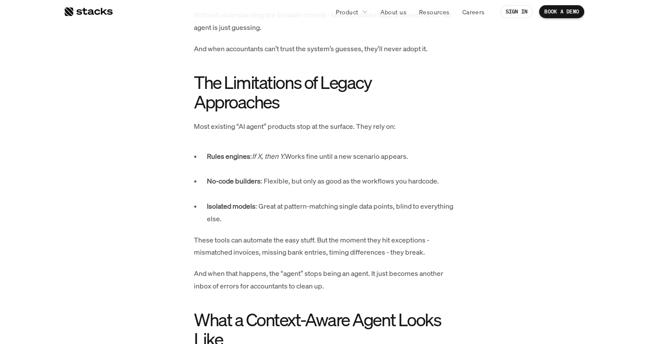
scroll to position [941, 0]
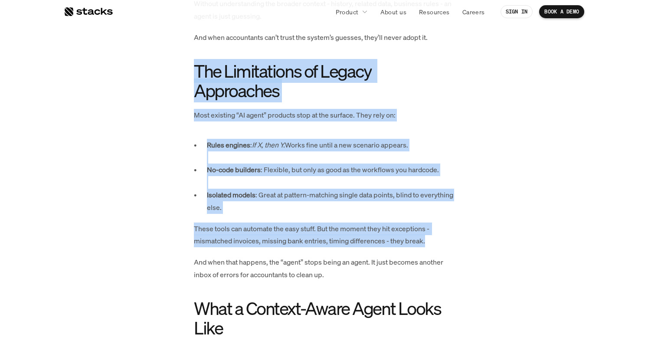
drag, startPoint x: 182, startPoint y: 62, endPoint x: 430, endPoint y: 225, distance: 296.5
click at [430, 225] on div "Part 1 of 3 in our series on building the first accounting AI agents Every week…" at bounding box center [323, 182] width 451 height 1416
click at [430, 225] on p "These tools can automate the easy stuff. But the moment they hit exceptions - m…" at bounding box center [324, 234] width 260 height 25
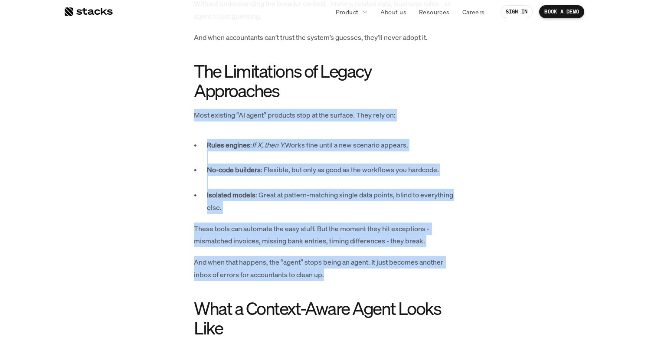
drag, startPoint x: 428, startPoint y: 262, endPoint x: 152, endPoint y: 98, distance: 321.1
click at [152, 98] on div "Part 1 of 3 in our series on building the first accounting AI agents Every week…" at bounding box center [323, 182] width 451 height 1416
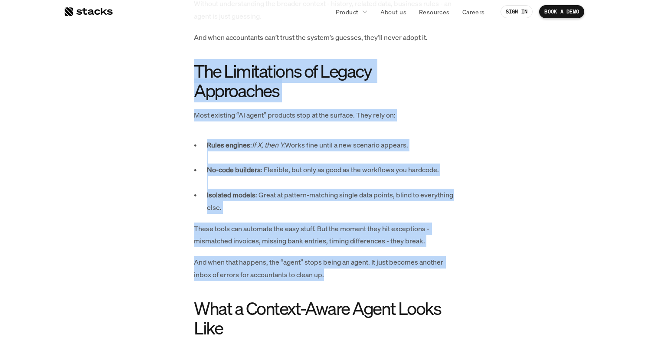
drag, startPoint x: 169, startPoint y: 62, endPoint x: 418, endPoint y: 265, distance: 321.2
click at [418, 265] on div "Part 1 of 3 in our series on building the first accounting AI agents Every week…" at bounding box center [323, 182] width 451 height 1416
click at [418, 265] on p "And when that happens, the “agent” stops being an agent. It just becomes anothe…" at bounding box center [324, 268] width 260 height 25
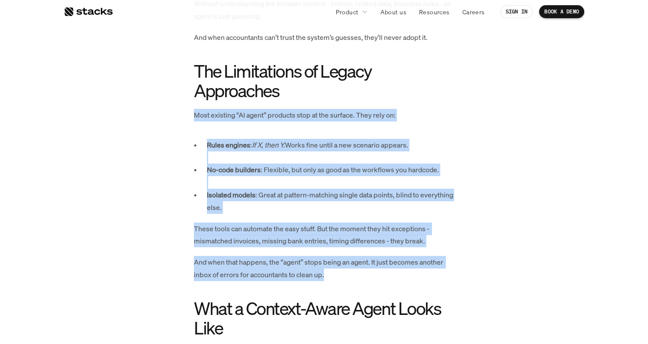
drag, startPoint x: 418, startPoint y: 265, endPoint x: 197, endPoint y: 89, distance: 281.9
click at [198, 91] on div "Part 1 of 3 in our series on building the first accounting AI agents Every week…" at bounding box center [324, 182] width 260 height 1416
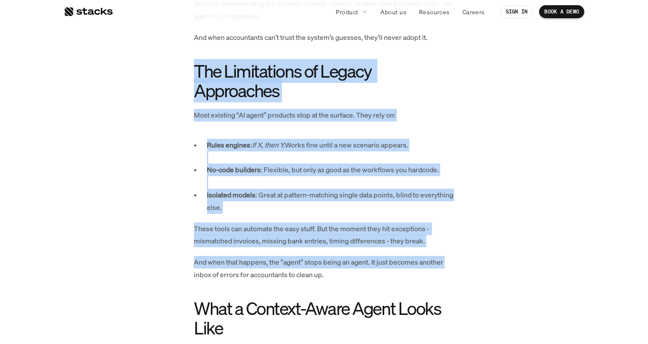
drag, startPoint x: 191, startPoint y: 43, endPoint x: 452, endPoint y: 243, distance: 328.9
click at [452, 243] on div "Part 1 of 3 in our series on building the first accounting AI agents Every week…" at bounding box center [323, 182] width 451 height 1416
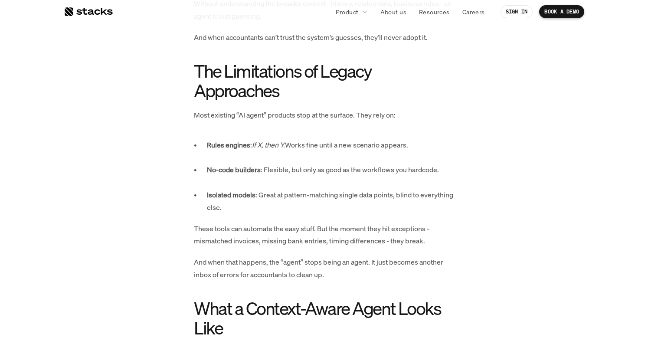
click at [445, 280] on div "Part 1 of 3 in our series on building the first accounting AI agents Every week…" at bounding box center [324, 182] width 260 height 1416
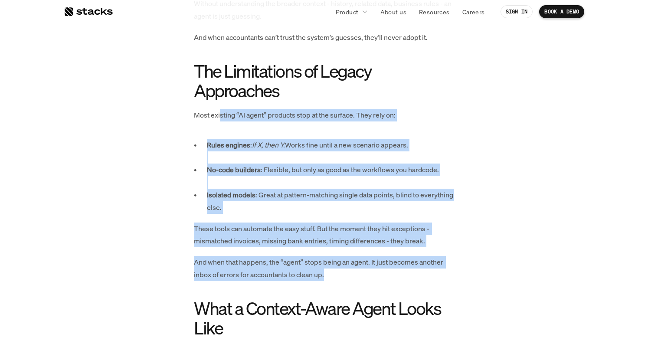
drag, startPoint x: 366, startPoint y: 267, endPoint x: 218, endPoint y: 102, distance: 221.8
click at [219, 103] on div "Part 1 of 3 in our series on building the first accounting AI agents Every week…" at bounding box center [324, 182] width 260 height 1416
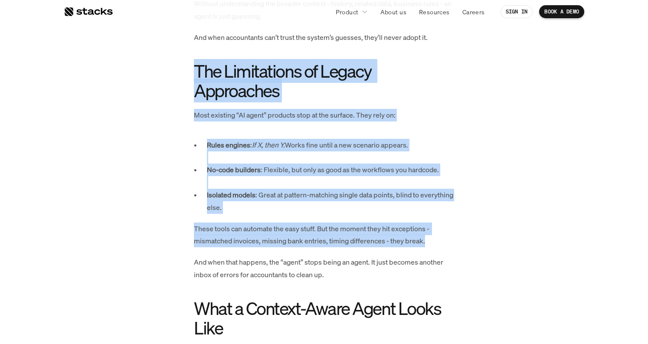
drag, startPoint x: 195, startPoint y: 51, endPoint x: 441, endPoint y: 234, distance: 306.3
click at [435, 229] on div "Part 1 of 3 in our series on building the first accounting AI agents Every week…" at bounding box center [324, 182] width 260 height 1416
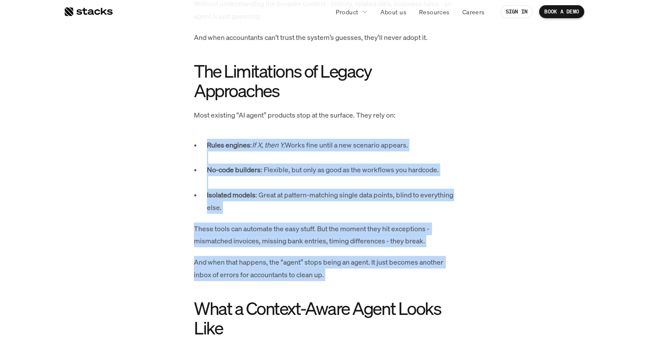
drag, startPoint x: 440, startPoint y: 278, endPoint x: 186, endPoint y: 131, distance: 293.0
click at [186, 131] on div "Part 1 of 3 in our series on building the first accounting AI agents Every week…" at bounding box center [323, 182] width 451 height 1416
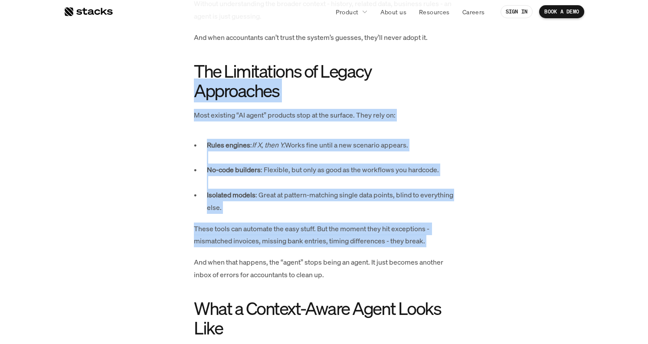
drag, startPoint x: 193, startPoint y: 75, endPoint x: 397, endPoint y: 249, distance: 268.0
click at [393, 246] on div "Part 1 of 3 in our series on building the first accounting AI agents Every week…" at bounding box center [323, 182] width 451 height 1416
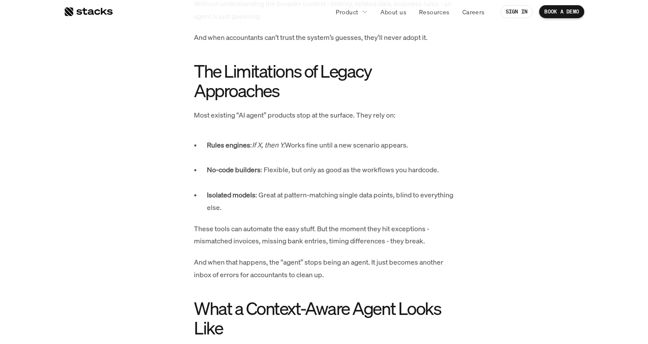
click at [390, 273] on div "Part 1 of 3 in our series on building the first accounting AI agents Every week…" at bounding box center [324, 182] width 260 height 1416
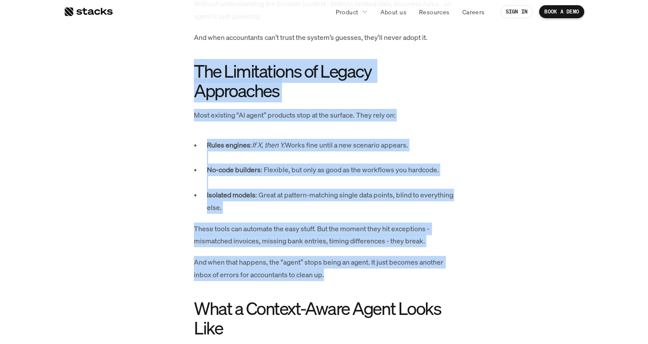
drag, startPoint x: 349, startPoint y: 264, endPoint x: 167, endPoint y: 67, distance: 268.3
click at [167, 67] on div "Part 1 of 3 in our series on building the first accounting AI agents Every week…" at bounding box center [323, 182] width 451 height 1416
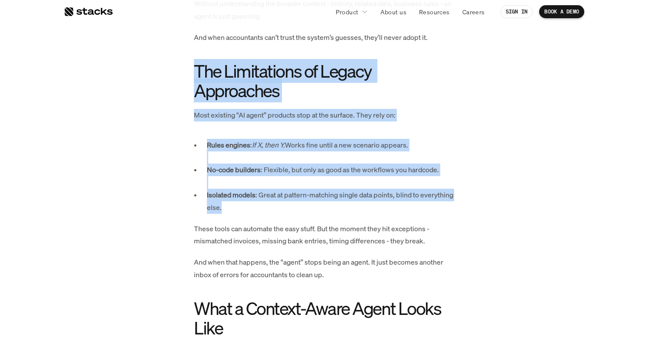
drag, startPoint x: 167, startPoint y: 67, endPoint x: 357, endPoint y: 190, distance: 225.9
click at [357, 190] on div "Part 1 of 3 in our series on building the first accounting AI agents Every week…" at bounding box center [323, 182] width 451 height 1416
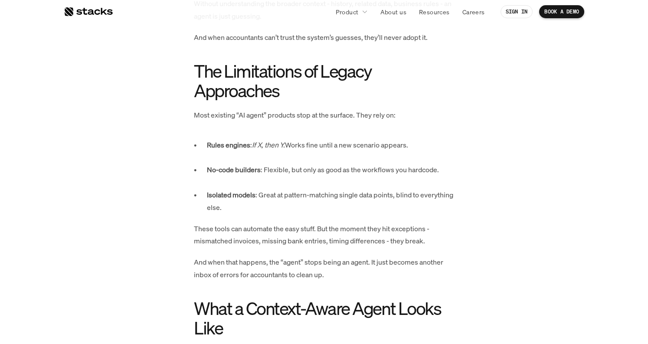
click at [355, 197] on p "Isolated models : Great at pattern-matching single data points, blind to everyt…" at bounding box center [330, 201] width 247 height 25
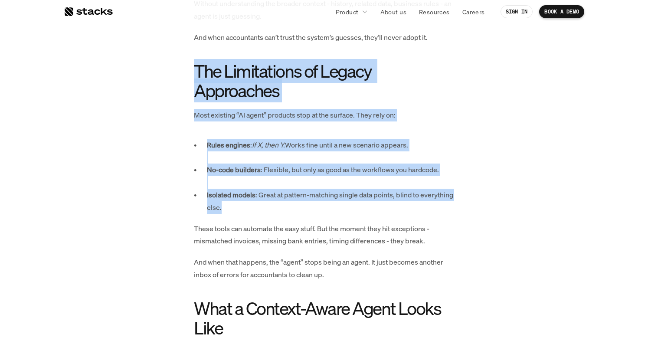
drag, startPoint x: 355, startPoint y: 197, endPoint x: 170, endPoint y: 57, distance: 231.6
click at [170, 57] on div "Part 1 of 3 in our series on building the first accounting AI agents Every week…" at bounding box center [323, 182] width 451 height 1416
drag, startPoint x: 170, startPoint y: 57, endPoint x: 377, endPoint y: 189, distance: 245.7
click at [377, 189] on div "Part 1 of 3 in our series on building the first accounting AI agents Every week…" at bounding box center [323, 182] width 451 height 1416
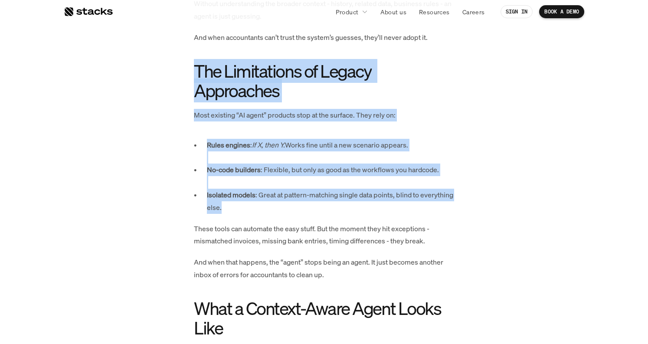
click at [377, 189] on p "Isolated models : Great at pattern-matching single data points, blind to everyt…" at bounding box center [330, 201] width 247 height 25
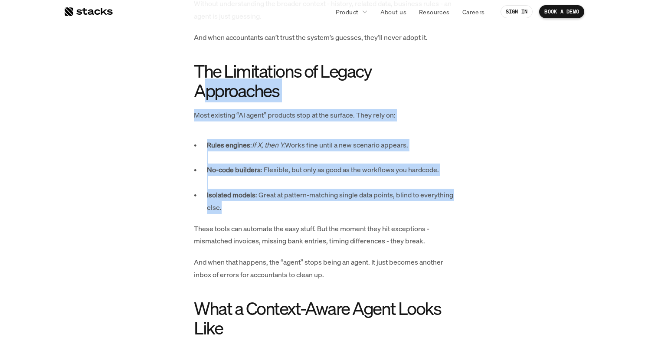
drag, startPoint x: 358, startPoint y: 194, endPoint x: 203, endPoint y: 76, distance: 194.7
click at [203, 76] on div "Part 1 of 3 in our series on building the first accounting AI agents Every week…" at bounding box center [324, 182] width 260 height 1416
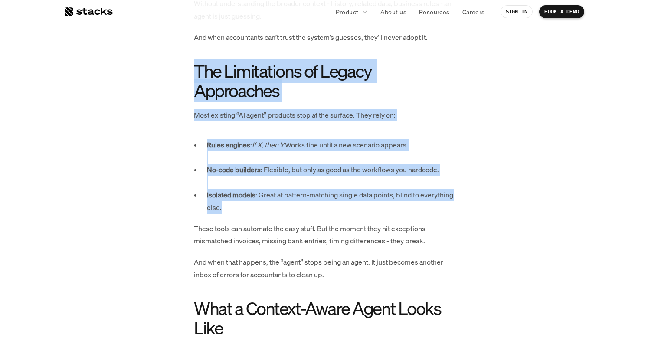
drag, startPoint x: 181, startPoint y: 62, endPoint x: 341, endPoint y: 199, distance: 210.7
click at [341, 199] on div "Part 1 of 3 in our series on building the first accounting AI agents Every week…" at bounding box center [323, 182] width 451 height 1416
click at [341, 199] on p "Isolated models : Great at pattern-matching single data points, blind to everyt…" at bounding box center [330, 201] width 247 height 25
drag, startPoint x: 341, startPoint y: 199, endPoint x: 180, endPoint y: 68, distance: 207.1
click at [180, 68] on div "Part 1 of 3 in our series on building the first accounting AI agents Every week…" at bounding box center [323, 182] width 451 height 1416
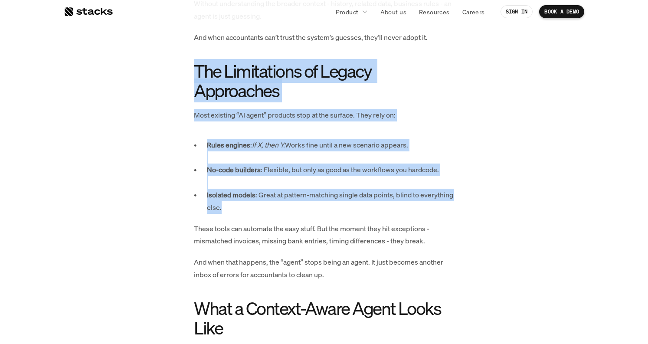
click at [180, 68] on div "Part 1 of 3 in our series on building the first accounting AI agents Every week…" at bounding box center [323, 182] width 451 height 1416
drag, startPoint x: 180, startPoint y: 68, endPoint x: 364, endPoint y: 196, distance: 224.0
click at [364, 196] on div "Part 1 of 3 in our series on building the first accounting AI agents Every week…" at bounding box center [323, 182] width 451 height 1416
click at [364, 196] on p "Isolated models : Great at pattern-matching single data points, blind to everyt…" at bounding box center [330, 201] width 247 height 25
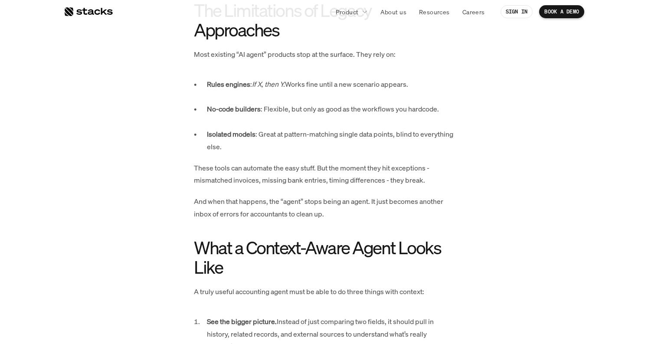
scroll to position [1002, 0]
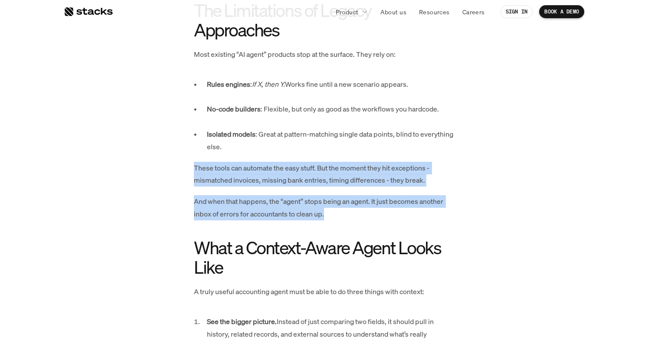
drag, startPoint x: 170, startPoint y: 151, endPoint x: 350, endPoint y: 199, distance: 186.1
click at [350, 199] on div "Part 1 of 3 in our series on building the first accounting AI agents Every week…" at bounding box center [323, 121] width 451 height 1416
click at [350, 199] on p "And when that happens, the “agent” stops being an agent. It just becomes anothe…" at bounding box center [324, 207] width 260 height 25
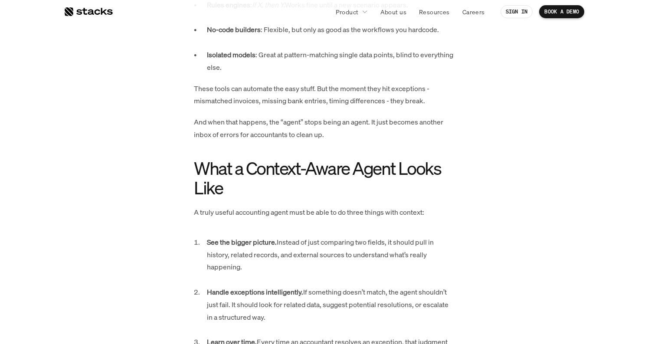
scroll to position [1081, 0]
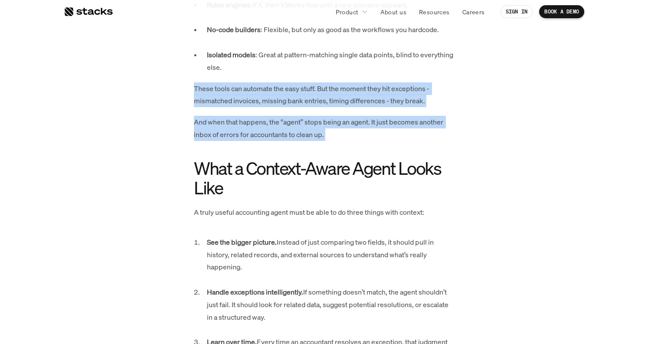
drag, startPoint x: 162, startPoint y: 64, endPoint x: 292, endPoint y: 138, distance: 149.4
click at [291, 138] on div "Part 1 of 3 in our series on building the first accounting AI agents Every week…" at bounding box center [323, 42] width 451 height 1416
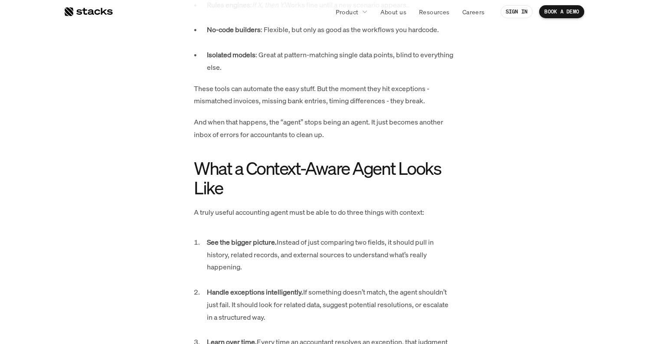
click at [292, 138] on div "Part 1 of 3 in our series on building the first accounting AI agents Every week…" at bounding box center [324, 42] width 260 height 1416
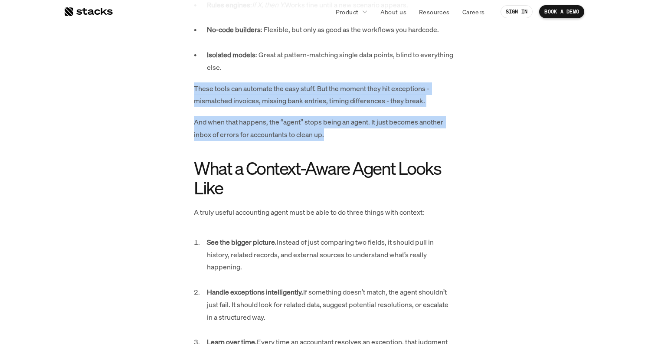
drag, startPoint x: 330, startPoint y: 132, endPoint x: 125, endPoint y: 56, distance: 219.0
click at [125, 57] on div "Part 1 of 3 in our series on building the first accounting AI agents Every week…" at bounding box center [323, 42] width 451 height 1416
click at [125, 56] on div "Part 1 of 3 in our series on building the first accounting AI agents Every week…" at bounding box center [323, 42] width 451 height 1416
drag, startPoint x: 125, startPoint y: 56, endPoint x: 336, endPoint y: 123, distance: 221.1
click at [336, 123] on div "Part 1 of 3 in our series on building the first accounting AI agents Every week…" at bounding box center [323, 42] width 451 height 1416
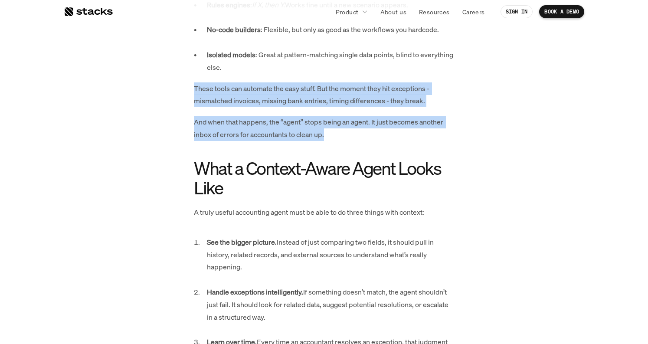
click at [341, 129] on div "Part 1 of 3 in our series on building the first accounting AI agents Every week…" at bounding box center [324, 42] width 260 height 1416
drag
click at [159, 57] on div "Part 1 of 3 in our series on building the first accounting AI agents Every week…" at bounding box center [323, 42] width 451 height 1416
drag, startPoint x: 159, startPoint y: 57, endPoint x: 347, endPoint y: 116, distance: 197.0
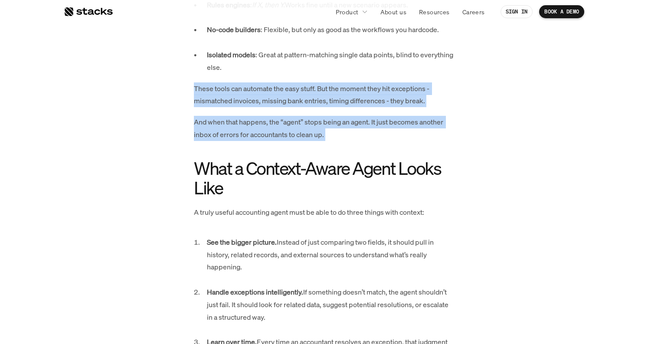
click at [347, 116] on div "Part 1 of 3 in our series on building the first accounting AI agents Every week…" at bounding box center [323, 42] width 451 height 1416
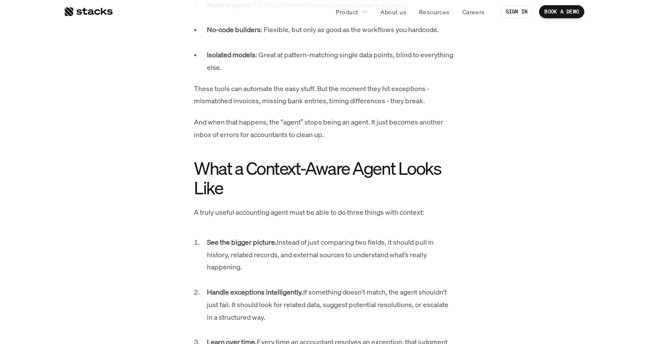
click at [344, 126] on div "Part 1 of 3 in our series on building the first accounting AI agents Every week…" at bounding box center [324, 42] width 260 height 1416
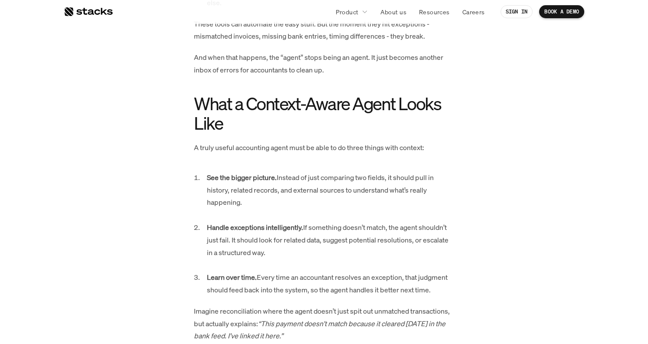
scroll to position [1169, 0]
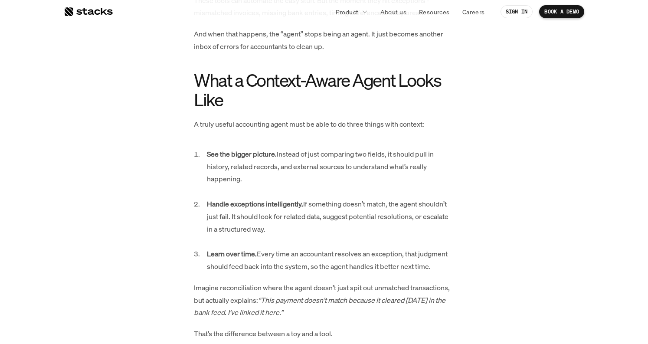
drag, startPoint x: 175, startPoint y: 65, endPoint x: 416, endPoint y: 163, distance: 259.7
click at [416, 163] on p "See the bigger picture. Instead of just comparing two fields, it should pull in…" at bounding box center [330, 173] width 247 height 50
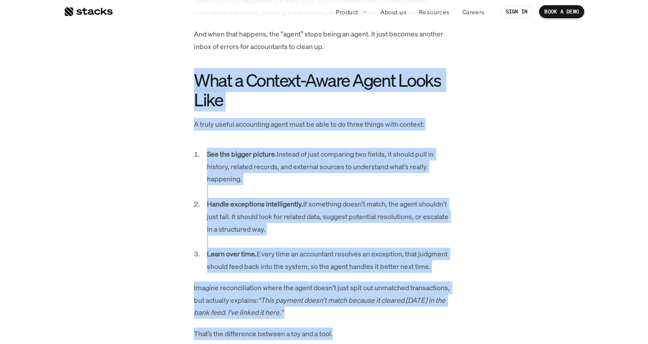
drag, startPoint x: 180, startPoint y: 67, endPoint x: 462, endPoint y: 313, distance: 373.5
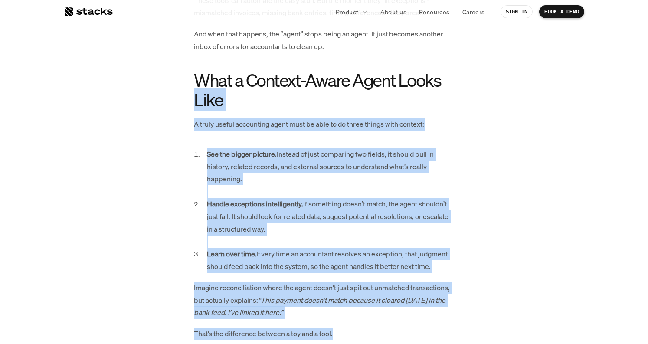
drag, startPoint x: 429, startPoint y: 319, endPoint x: 188, endPoint y: 90, distance: 332.2
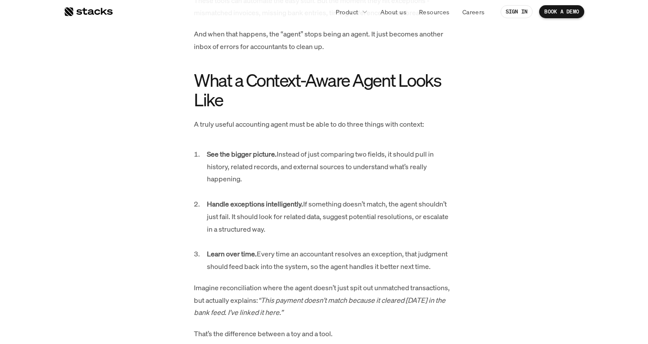
scroll to position [1363, 0]
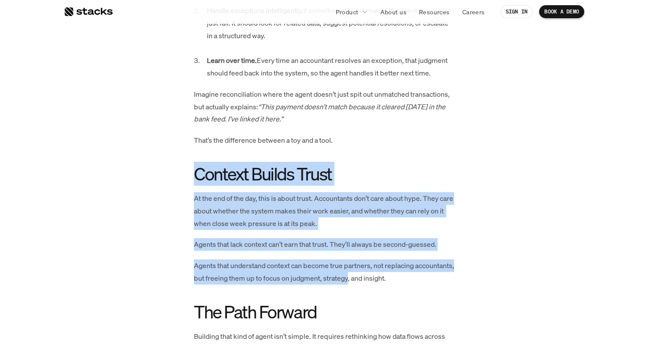
drag, startPoint x: 183, startPoint y: 143, endPoint x: 391, endPoint y: 256, distance: 237.4
click at [391, 259] on p "Agents that understand context can become true partners, not replacing accounta…" at bounding box center [324, 271] width 260 height 25
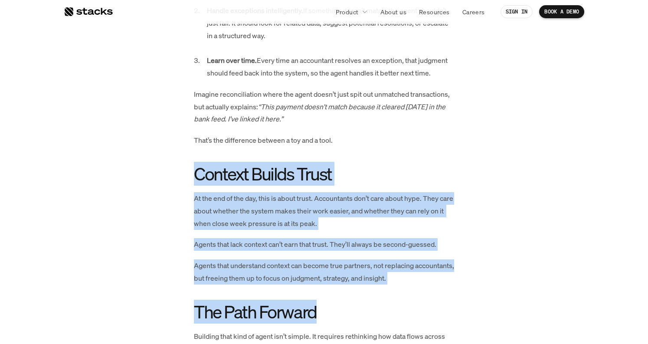
drag, startPoint x: 387, startPoint y: 277, endPoint x: 196, endPoint y: 139, distance: 235.2
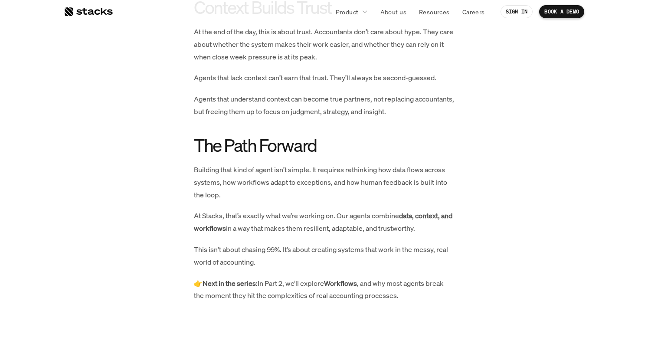
scroll to position [1530, 0]
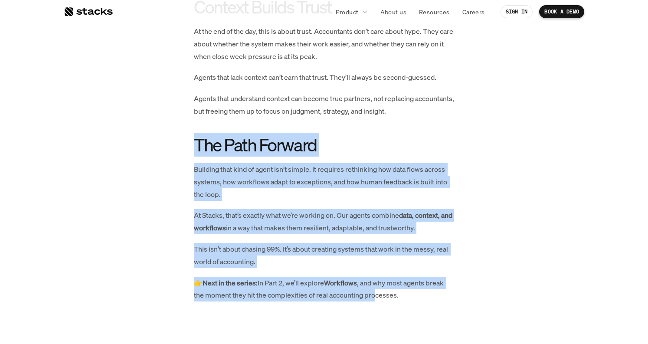
drag, startPoint x: 180, startPoint y: 111, endPoint x: 377, endPoint y: 271, distance: 254.1
click at [377, 277] on p "👉 Next in the series: In Part 2, we’ll explore Workflows , and why most agents …" at bounding box center [324, 289] width 260 height 25
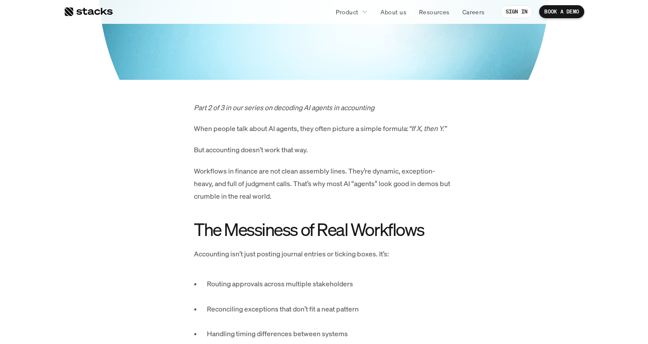
scroll to position [349, 0]
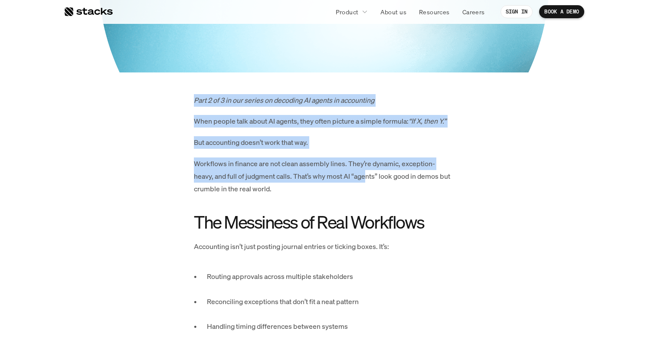
drag, startPoint x: 175, startPoint y: 86, endPoint x: 345, endPoint y: 168, distance: 189.1
click at [345, 168] on p "Workflows in finance are not clean assembly lines. They’re dynamic, exception-h…" at bounding box center [324, 175] width 260 height 37
drag, startPoint x: 344, startPoint y: 185, endPoint x: 155, endPoint y: 86, distance: 213.8
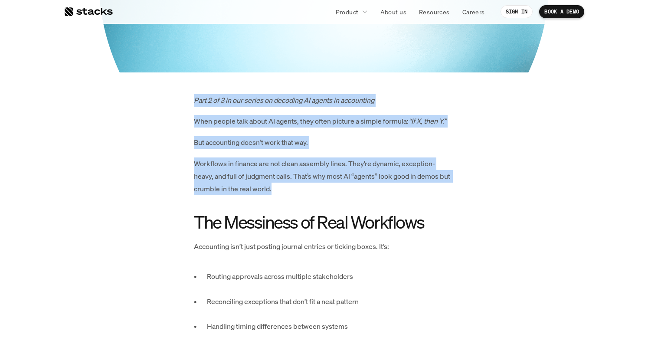
drag, startPoint x: 160, startPoint y: 86, endPoint x: 358, endPoint y: 206, distance: 231.0
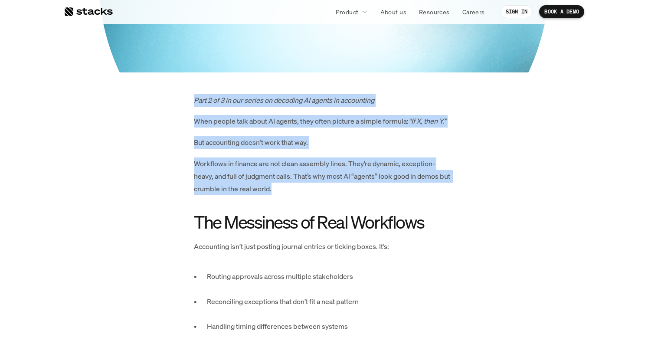
drag, startPoint x: 314, startPoint y: 188, endPoint x: 158, endPoint y: 84, distance: 187.3
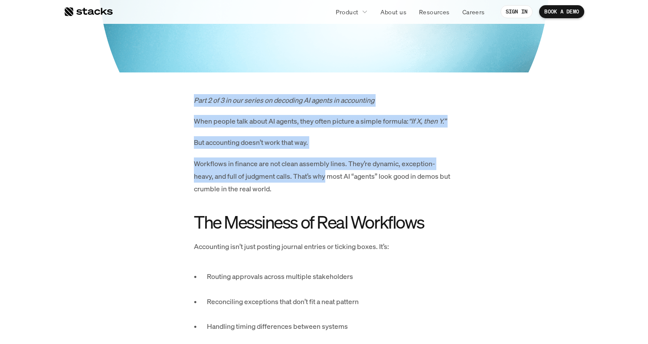
drag, startPoint x: 158, startPoint y: 84, endPoint x: 307, endPoint y: 177, distance: 174.7
click at [307, 177] on p "Workflows in finance are not clean assembly lines. They’re dynamic, exception-h…" at bounding box center [324, 175] width 260 height 37
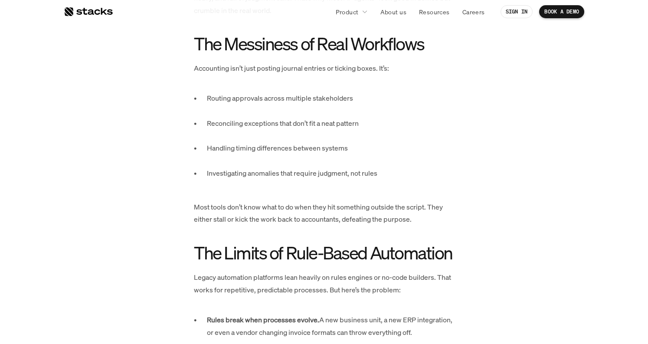
scroll to position [527, 0]
drag, startPoint x: 168, startPoint y: 33, endPoint x: 183, endPoint y: 43, distance: 18.1
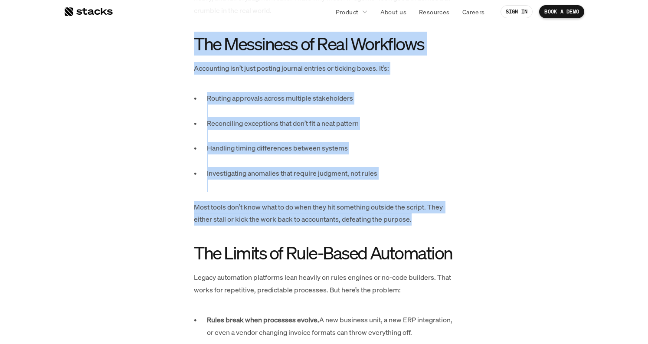
drag, startPoint x: 183, startPoint y: 43, endPoint x: 454, endPoint y: 226, distance: 326.4
drag, startPoint x: 454, startPoint y: 226, endPoint x: 189, endPoint y: 43, distance: 322.1
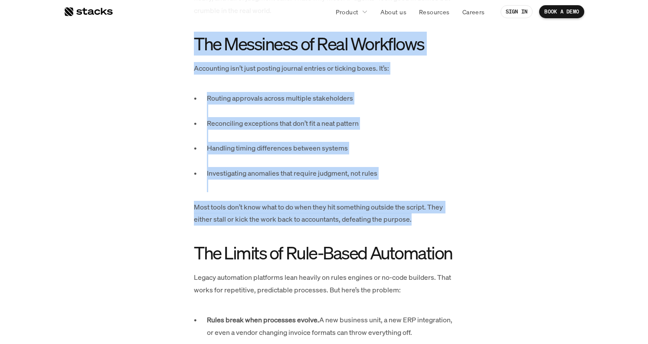
drag, startPoint x: 189, startPoint y: 43, endPoint x: 455, endPoint y: 215, distance: 317.0
drag, startPoint x: 455, startPoint y: 215, endPoint x: 173, endPoint y: 39, distance: 331.9
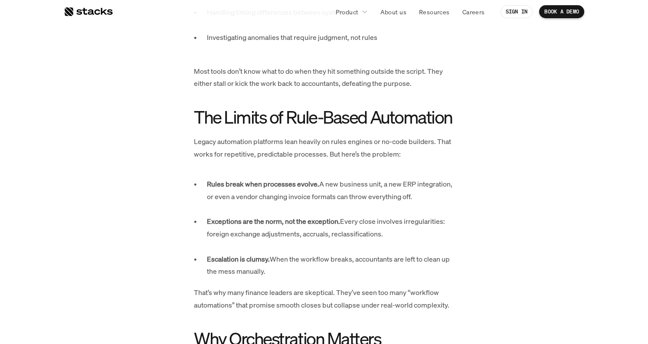
scroll to position [713, 0]
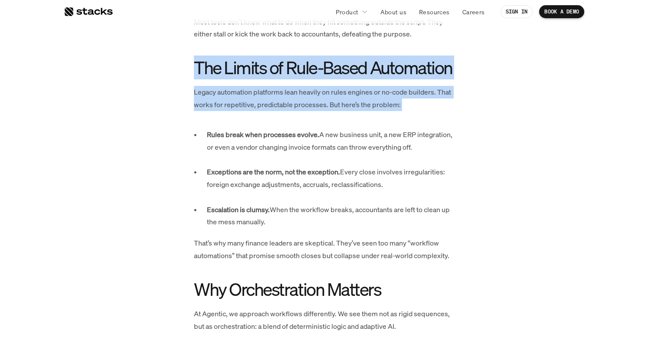
drag, startPoint x: 176, startPoint y: 49, endPoint x: 281, endPoint y: 114, distance: 123.4
click at [281, 114] on div "Part 2 of 3 in our series on decoding AI agents in accounting When people talk …" at bounding box center [323, 350] width 451 height 1238
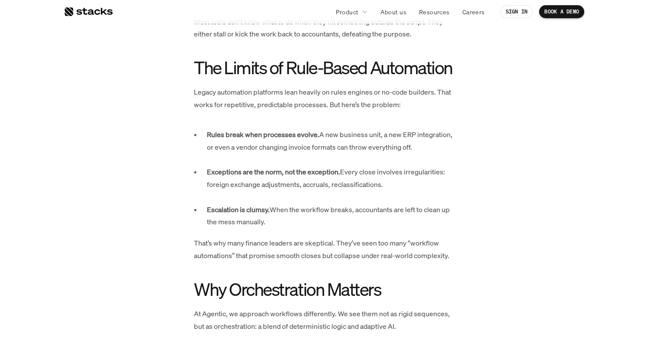
click at [281, 114] on div "Part 2 of 3 in our series on decoding AI agents in accounting When people talk …" at bounding box center [324, 350] width 260 height 1238
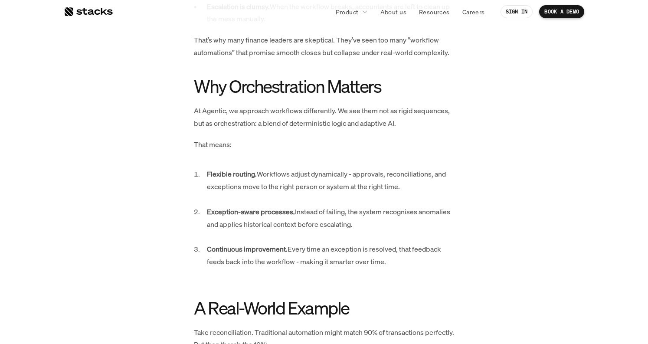
scroll to position [938, 0]
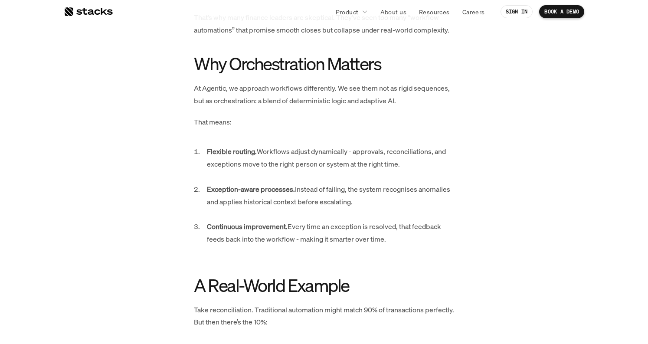
drag, startPoint x: 181, startPoint y: 52, endPoint x: 428, endPoint y: 220, distance: 298.7
click at [428, 220] on div "Part 2 of 3 in our series on decoding AI agents in accounting When people talk …" at bounding box center [323, 124] width 451 height 1238
click at [428, 220] on p "Continuous improvement. Every time an exception is resolved, that feedback feed…" at bounding box center [330, 238] width 247 height 37
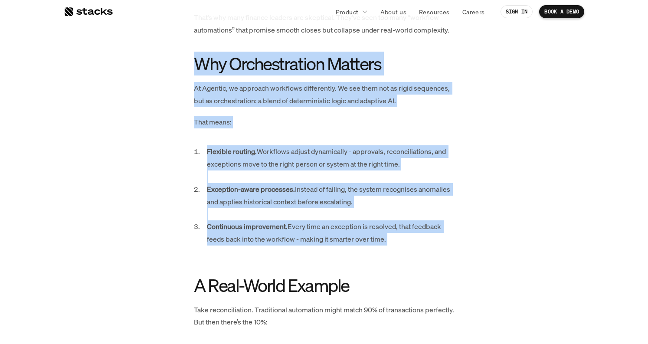
drag, startPoint x: 428, startPoint y: 231, endPoint x: 183, endPoint y: 53, distance: 302.8
click at [183, 53] on div "Part 2 of 3 in our series on decoding AI agents in accounting When people talk …" at bounding box center [323, 124] width 451 height 1238
drag, startPoint x: 183, startPoint y: 53, endPoint x: 405, endPoint y: 229, distance: 283.7
click at [405, 229] on div "Part 2 of 3 in our series on decoding AI agents in accounting When people talk …" at bounding box center [323, 124] width 451 height 1238
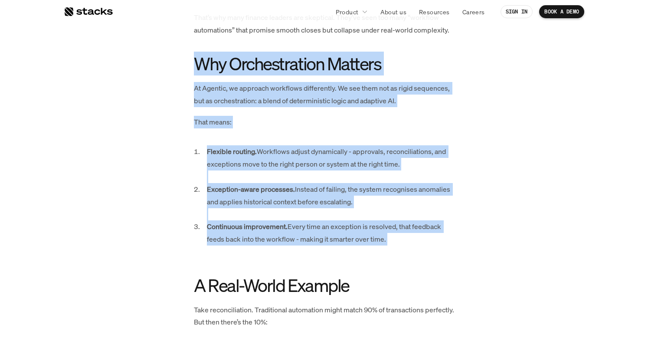
click at [405, 229] on p "Continuous improvement. Every time an exception is resolved, that feedback feed…" at bounding box center [330, 238] width 247 height 37
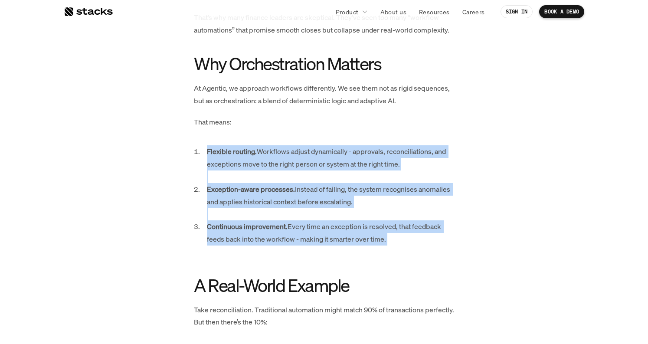
drag, startPoint x: 405, startPoint y: 229, endPoint x: 181, endPoint y: 141, distance: 240.5
click at [181, 141] on div "Part 2 of 3 in our series on decoding AI agents in accounting When people talk …" at bounding box center [323, 124] width 451 height 1238
copy ol "Flexible routing. Workflows adjust dynamically - approvals, reconciliations, an…"
click at [337, 196] on p "Exception-aware processes. Instead of failing, the system recognises anomalies …" at bounding box center [330, 201] width 247 height 37
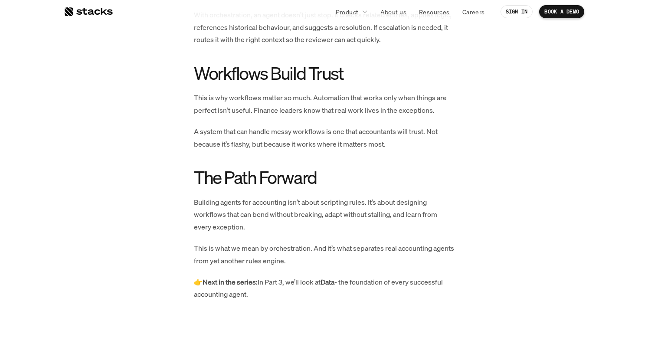
scroll to position [1381, 0]
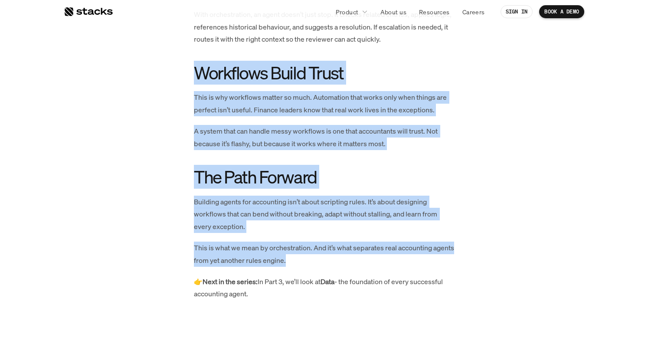
drag, startPoint x: 186, startPoint y: 49, endPoint x: 397, endPoint y: 245, distance: 287.5
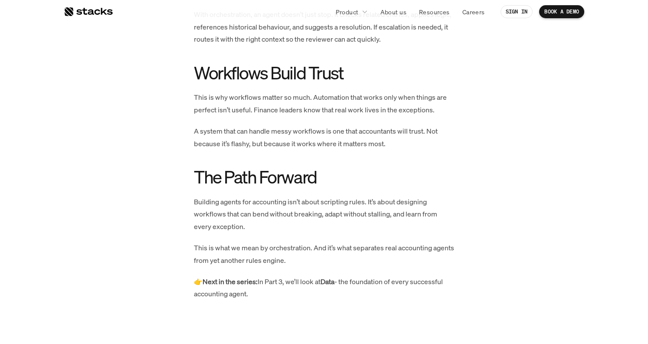
drag, startPoint x: 399, startPoint y: 265, endPoint x: 165, endPoint y: 48, distance: 318.6
drag, startPoint x: 165, startPoint y: 48, endPoint x: 412, endPoint y: 269, distance: 331.4
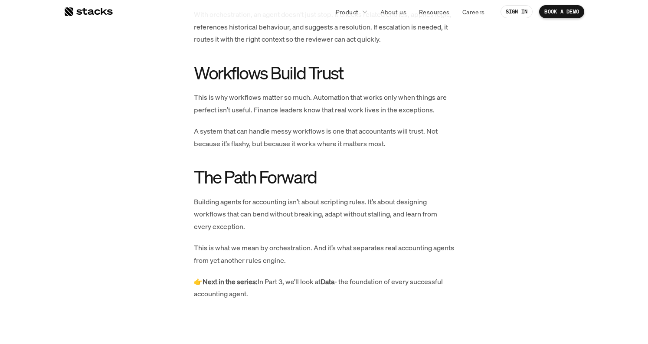
click at [412, 275] on p "👉 Next in the series: In Part 3, we’ll look at Data - the foundation of every s…" at bounding box center [324, 287] width 260 height 25
drag, startPoint x: 409, startPoint y: 280, endPoint x: 210, endPoint y: 93, distance: 273.4
click at [210, 93] on p "This is why workflows matter so much. Automation that works only when things ar…" at bounding box center [324, 103] width 260 height 25
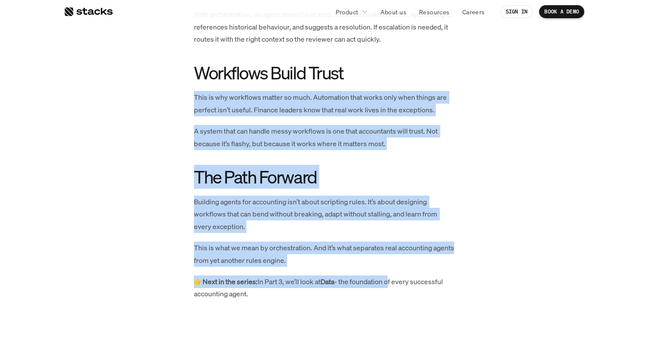
drag, startPoint x: 193, startPoint y: 73, endPoint x: 397, endPoint y: 255, distance: 273.7
click at [397, 275] on p "👉 Next in the series: In Part 3, we’ll look at Data - the foundation of every s…" at bounding box center [324, 287] width 260 height 25
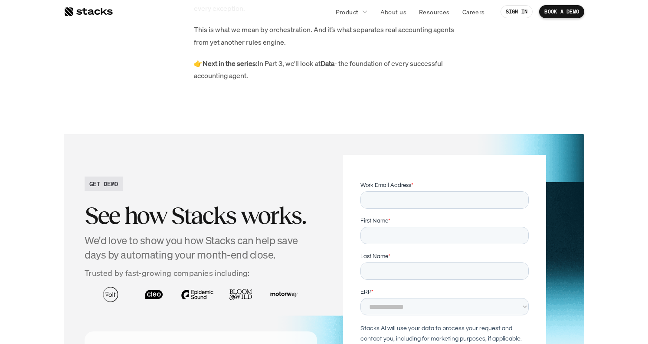
scroll to position [1601, 0]
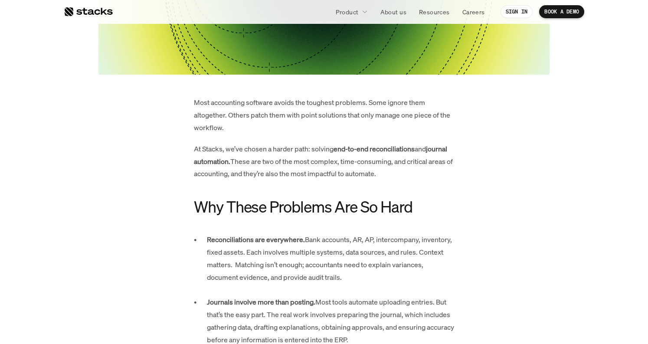
scroll to position [380, 0]
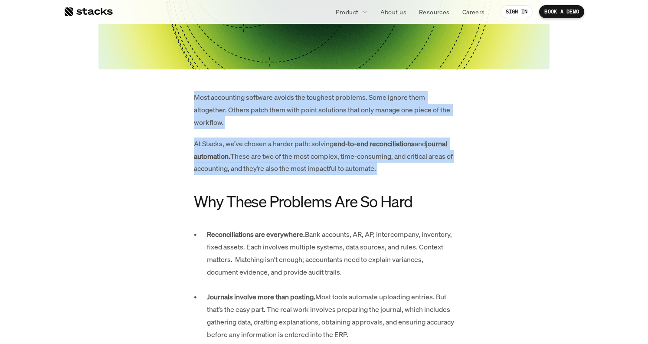
drag, startPoint x: 178, startPoint y: 79, endPoint x: 422, endPoint y: 183, distance: 264.6
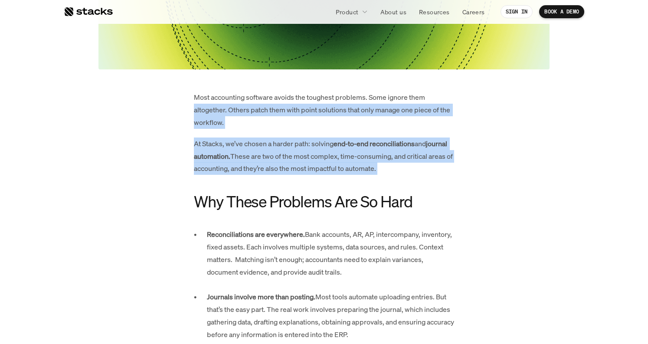
drag, startPoint x: 422, startPoint y: 183, endPoint x: 134, endPoint y: 103, distance: 298.0
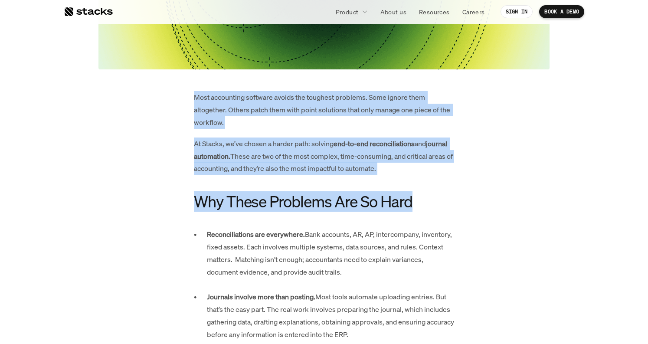
drag, startPoint x: 146, startPoint y: 91, endPoint x: 461, endPoint y: 210, distance: 337.5
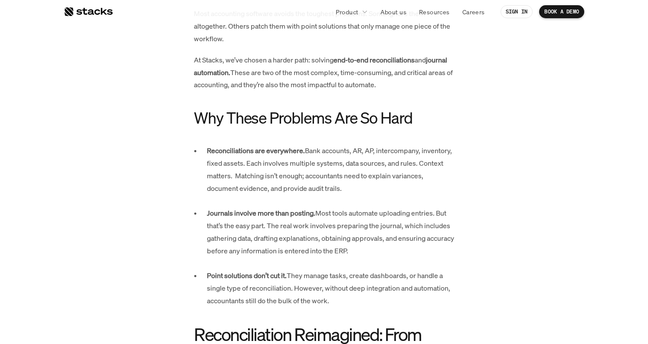
scroll to position [464, 0]
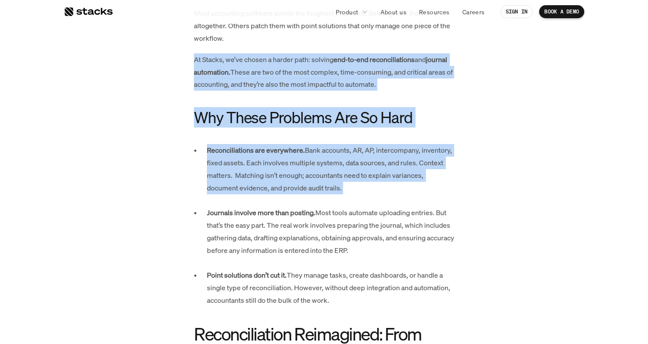
drag, startPoint x: 461, startPoint y: 193, endPoint x: 183, endPoint y: 49, distance: 312.9
drag, startPoint x: 183, startPoint y: 49, endPoint x: 476, endPoint y: 186, distance: 323.3
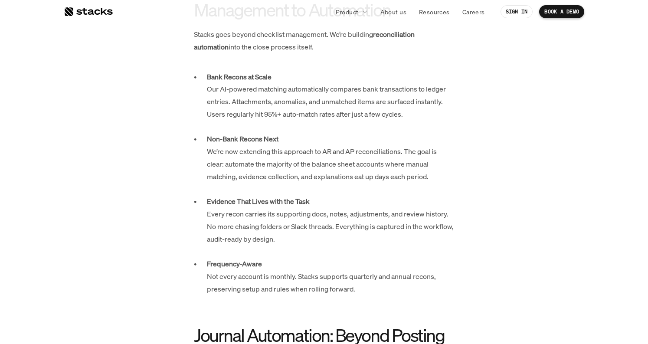
scroll to position [809, 0]
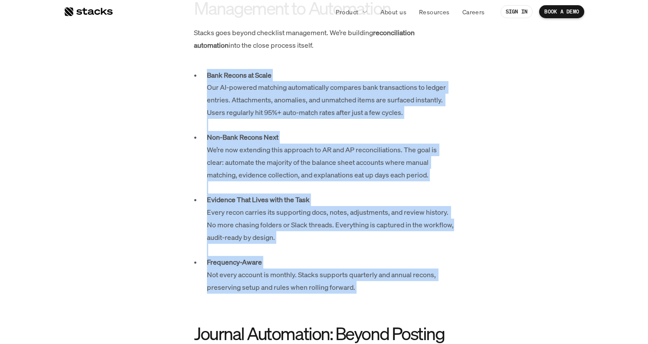
drag, startPoint x: 438, startPoint y: 282, endPoint x: 191, endPoint y: 70, distance: 325.7
click at [191, 70] on div "Most accounting software avoids the toughest problems. Some ignore them altoget…" at bounding box center [323, 331] width 451 height 1338
drag, startPoint x: 191, startPoint y: 70, endPoint x: 473, endPoint y: 276, distance: 349.4
click at [473, 276] on div "Most accounting software avoids the toughest problems. Some ignore them altoget…" at bounding box center [323, 331] width 451 height 1338
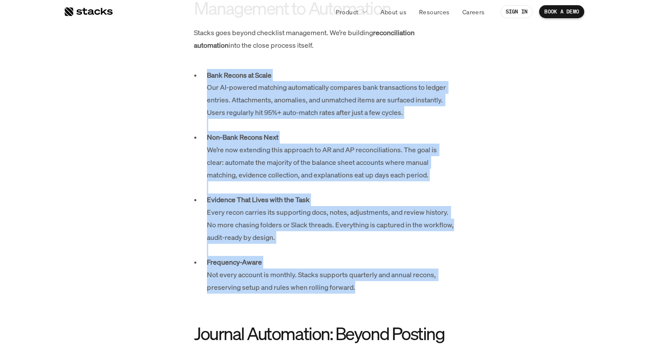
click at [473, 276] on div "Most accounting software avoids the toughest problems. Some ignore them altoget…" at bounding box center [323, 331] width 451 height 1338
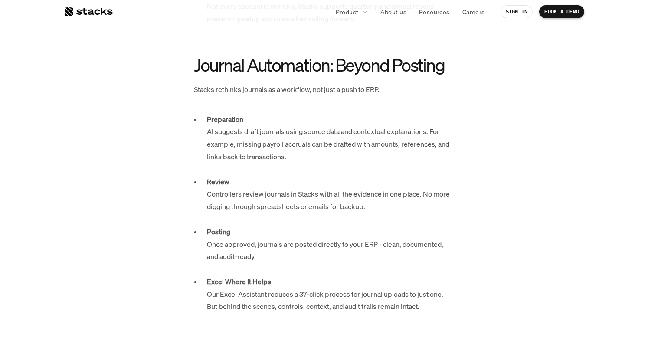
scroll to position [1081, 0]
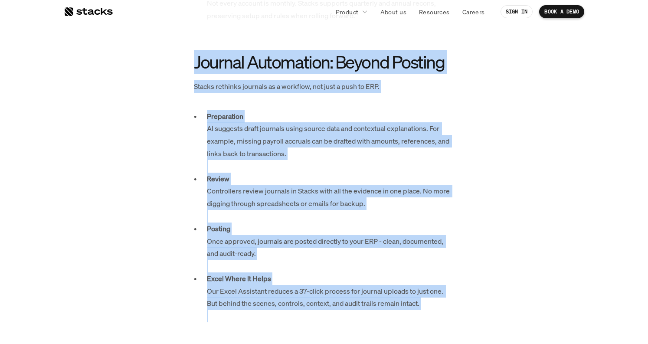
drag, startPoint x: 173, startPoint y: 38, endPoint x: 510, endPoint y: 301, distance: 426.4
click at [510, 301] on div "Most accounting software avoids the toughest problems. Some ignore them altoget…" at bounding box center [323, 59] width 451 height 1338
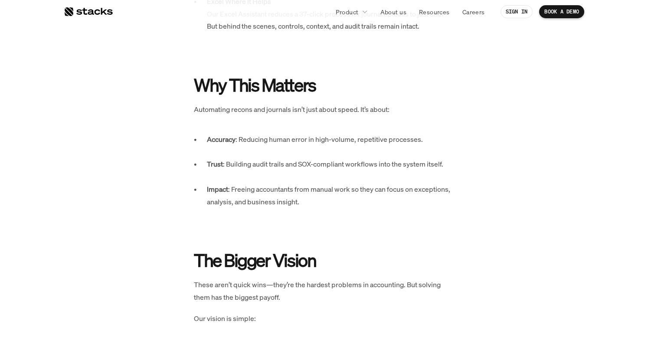
scroll to position [1359, 0]
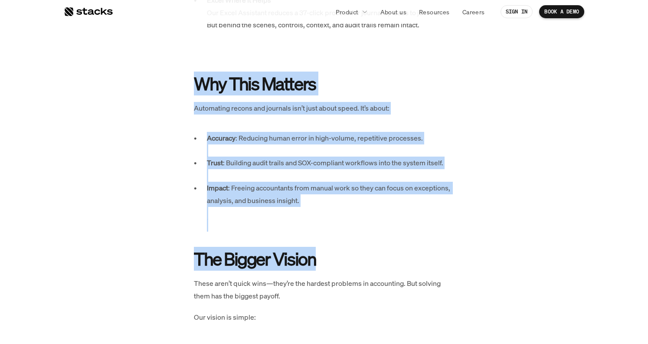
drag, startPoint x: 179, startPoint y: 51, endPoint x: 378, endPoint y: 224, distance: 263.5
click at [378, 249] on h2 "The Bigger Vision" at bounding box center [324, 259] width 260 height 20
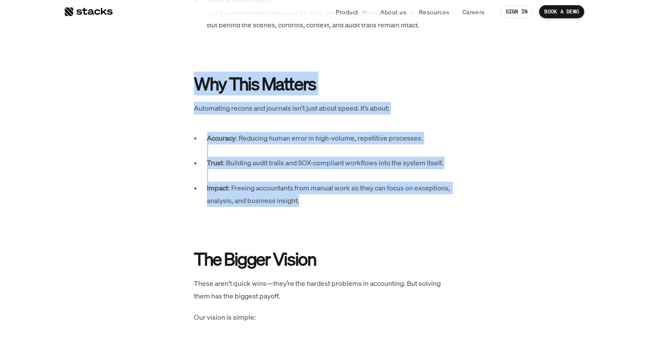
drag, startPoint x: 315, startPoint y: 177, endPoint x: 144, endPoint y: 54, distance: 211.1
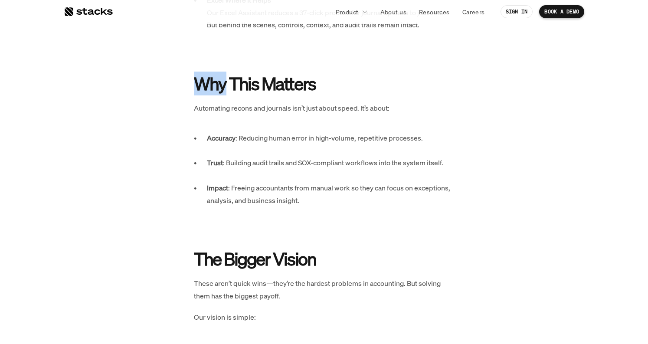
drag, startPoint x: 144, startPoint y: 54, endPoint x: 170, endPoint y: 57, distance: 27.1
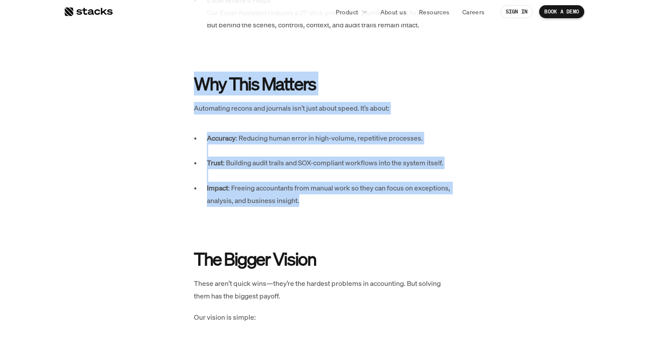
drag, startPoint x: 170, startPoint y: 57, endPoint x: 354, endPoint y: 177, distance: 219.7
click at [354, 182] on p "Impact : Freeing accountants from manual work so they can focus on exceptions, …" at bounding box center [330, 207] width 247 height 50
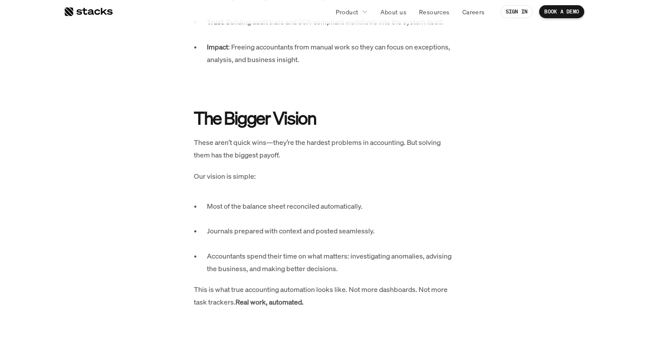
scroll to position [1501, 0]
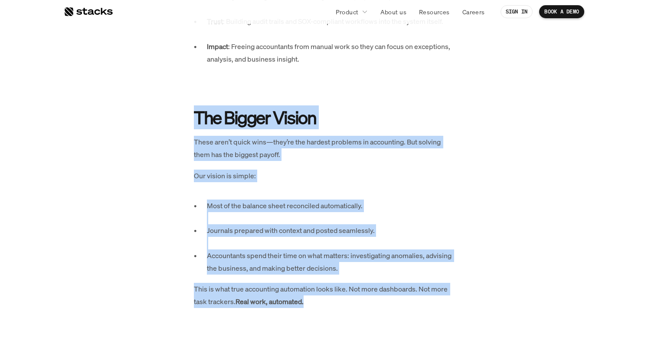
drag, startPoint x: 192, startPoint y: 67, endPoint x: 413, endPoint y: 280, distance: 306.7
drag, startPoint x: 413, startPoint y: 280, endPoint x: 146, endPoint y: 82, distance: 332.6
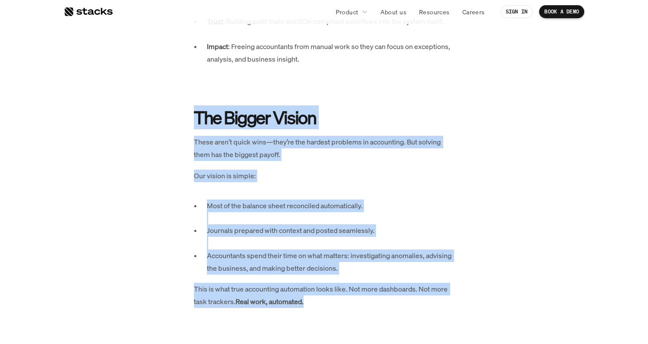
drag, startPoint x: 146, startPoint y: 82, endPoint x: 386, endPoint y: 279, distance: 310.5
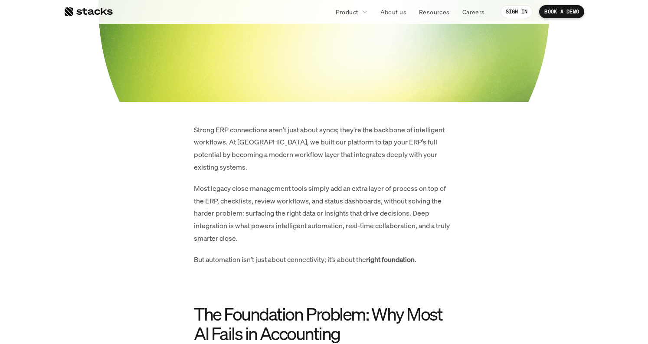
scroll to position [319, 0]
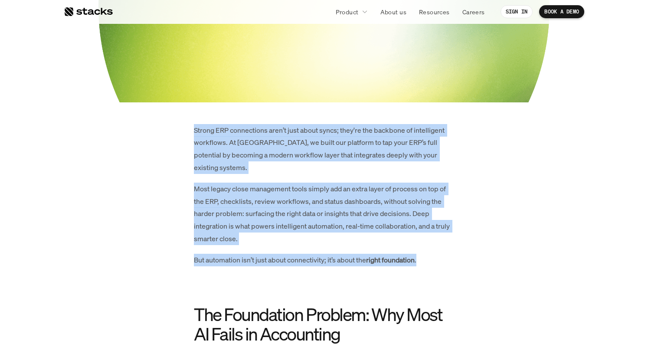
drag, startPoint x: 189, startPoint y: 118, endPoint x: 447, endPoint y: 263, distance: 296.4
drag, startPoint x: 447, startPoint y: 263, endPoint x: 186, endPoint y: 127, distance: 293.7
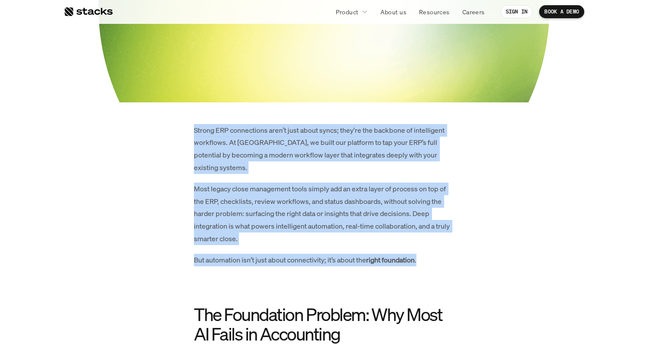
drag, startPoint x: 186, startPoint y: 127, endPoint x: 459, endPoint y: 268, distance: 306.7
drag, startPoint x: 459, startPoint y: 268, endPoint x: 193, endPoint y: 116, distance: 305.6
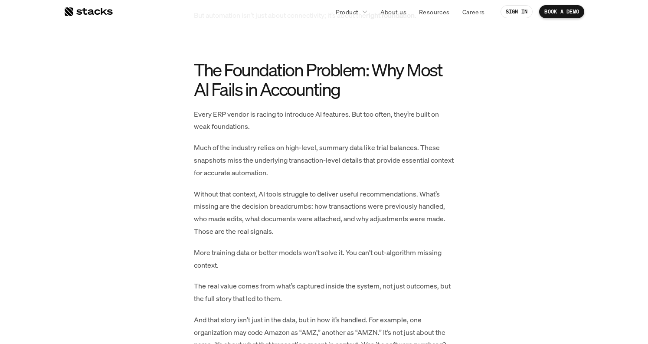
scroll to position [566, 0]
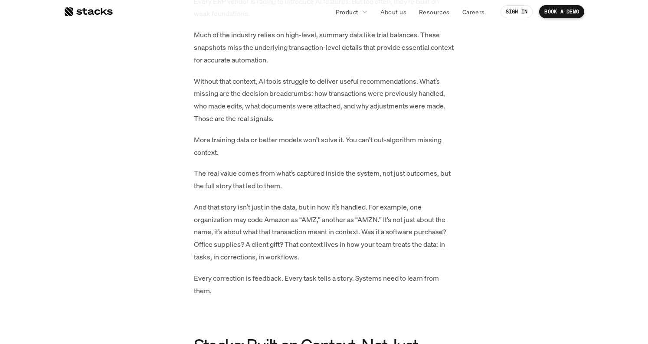
scroll to position [676, 0]
drag, startPoint x: 192, startPoint y: 199, endPoint x: 417, endPoint y: 280, distance: 239.0
click at [417, 280] on p "Every correction is feedback. Every task tells a story. Systems need to learn f…" at bounding box center [324, 284] width 260 height 25
drag, startPoint x: 417, startPoint y: 280, endPoint x: 192, endPoint y: 204, distance: 237.3
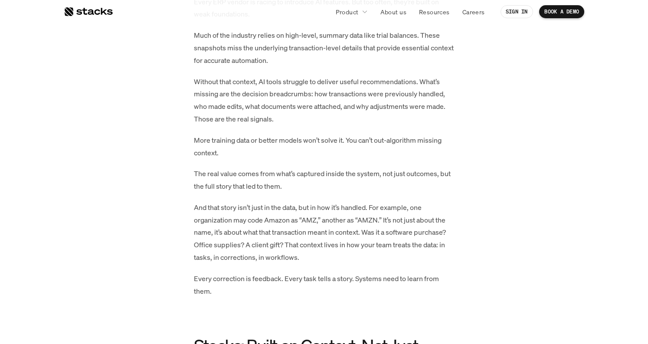
drag, startPoint x: 192, startPoint y: 190, endPoint x: 355, endPoint y: 294, distance: 192.6
click at [355, 306] on p at bounding box center [324, 312] width 260 height 13
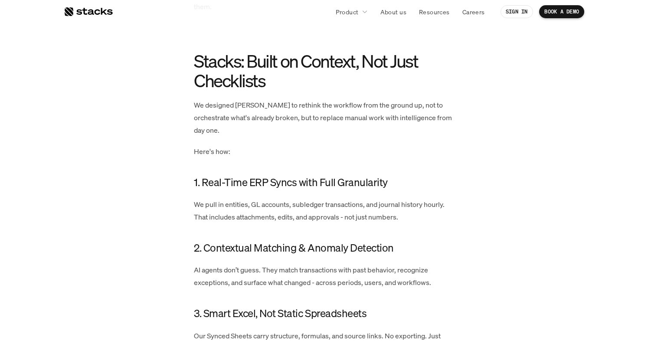
scroll to position [962, 0]
drag, startPoint x: 175, startPoint y: 41, endPoint x: 436, endPoint y: 224, distance: 319.5
click at [436, 224] on div "Strong ERP connections aren’t just about syncs; they're the backbone of intelli…" at bounding box center [323, 123] width 451 height 1283
click at [436, 240] on h4 "2. Contextual Matching & Anomaly Detection" at bounding box center [324, 247] width 260 height 15
drag, startPoint x: 475, startPoint y: 319, endPoint x: 174, endPoint y: 72, distance: 388.6
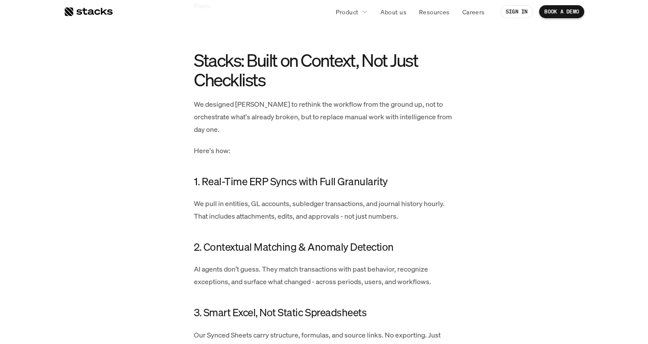
click at [174, 72] on div "Strong ERP connections aren’t just about syncs; they're the backbone of intelli…" at bounding box center [323, 123] width 451 height 1283
drag, startPoint x: 183, startPoint y: 49, endPoint x: 483, endPoint y: 278, distance: 377.3
click at [483, 278] on div "Strong ERP connections aren’t just about syncs; they're the backbone of intelli…" at bounding box center [323, 123] width 451 height 1283
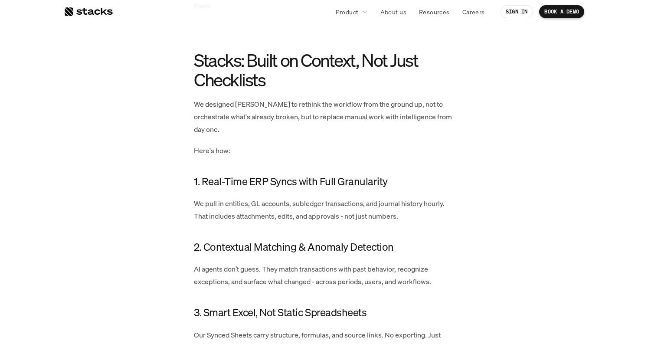
drag, startPoint x: 495, startPoint y: 320, endPoint x: 143, endPoint y: 56, distance: 439.7
click at [143, 56] on div "Strong ERP connections aren’t just about syncs; they're the backbone of intelli…" at bounding box center [323, 123] width 451 height 1283
drag, startPoint x: 143, startPoint y: 56, endPoint x: 499, endPoint y: 327, distance: 447.5
click at [499, 327] on div "Strong ERP connections aren’t just about syncs; they're the backbone of intelli…" at bounding box center [323, 123] width 451 height 1283
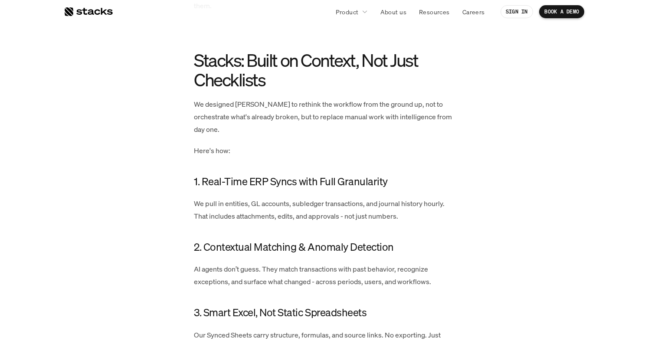
click at [499, 327] on div "Strong ERP connections aren’t just about syncs; they're the backbone of intelli…" at bounding box center [323, 123] width 451 height 1283
drag, startPoint x: 499, startPoint y: 327, endPoint x: 172, endPoint y: 56, distance: 424.8
click at [172, 56] on div "Strong ERP connections aren’t just about syncs; they're the backbone of intelli…" at bounding box center [323, 123] width 451 height 1283
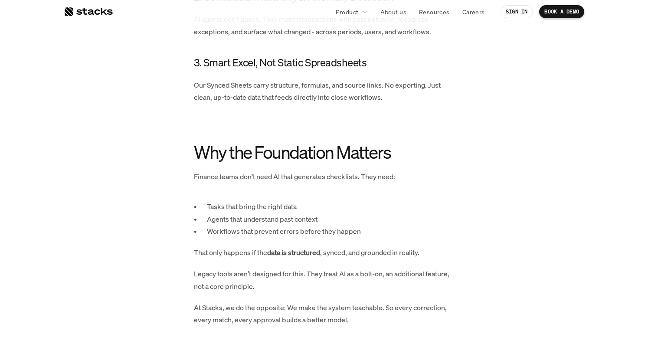
scroll to position [1211, 0]
click at [443, 213] on p "Agents that understand past context" at bounding box center [330, 219] width 247 height 13
drag, startPoint x: 172, startPoint y: 116, endPoint x: 419, endPoint y: 297, distance: 306.7
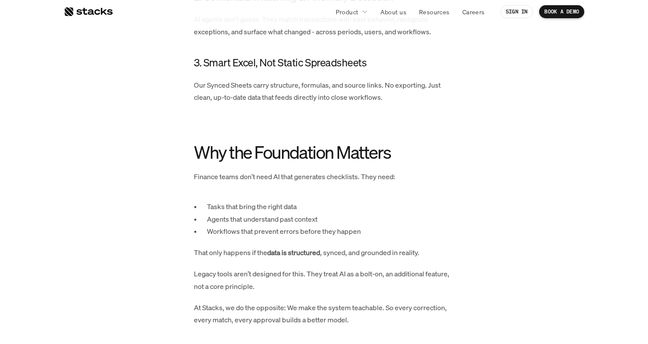
drag, startPoint x: 419, startPoint y: 297, endPoint x: 156, endPoint y: 129, distance: 312.6
drag, startPoint x: 157, startPoint y: 127, endPoint x: 393, endPoint y: 304, distance: 295.2
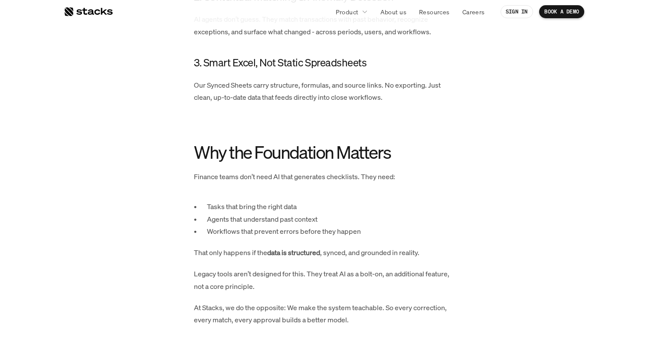
click at [393, 335] on p at bounding box center [324, 341] width 260 height 13
drag, startPoint x: 393, startPoint y: 304, endPoint x: 150, endPoint y: 111, distance: 310.2
drag, startPoint x: 150, startPoint y: 111, endPoint x: 407, endPoint y: 297, distance: 317.8
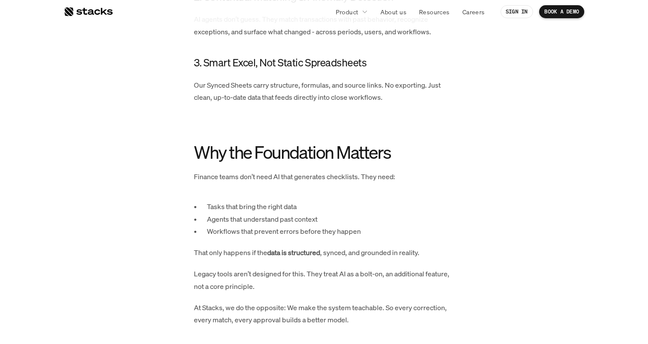
drag, startPoint x: 407, startPoint y: 297, endPoint x: 170, endPoint y: 116, distance: 298.0
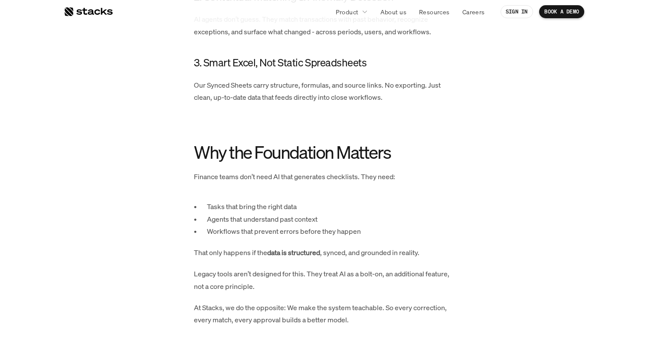
drag, startPoint x: 170, startPoint y: 116, endPoint x: 399, endPoint y: 281, distance: 282.1
click at [399, 301] on p "At Stacks, we do the opposite: We make the system teachable. So every correctio…" at bounding box center [324, 313] width 260 height 25
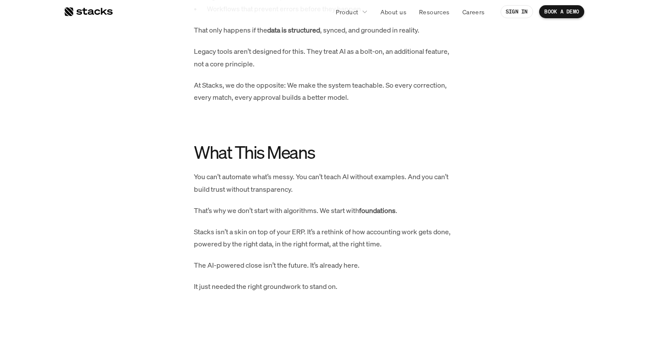
scroll to position [1435, 0]
drag, startPoint x: 175, startPoint y: 108, endPoint x: 428, endPoint y: 265, distance: 297.6
